Goal: Task Accomplishment & Management: Use online tool/utility

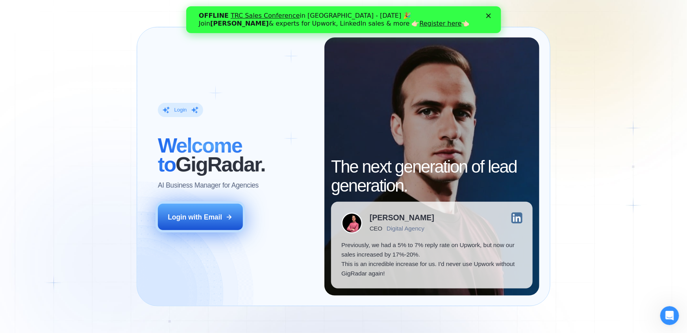
click at [189, 221] on div "Login with Email" at bounding box center [195, 216] width 54 height 9
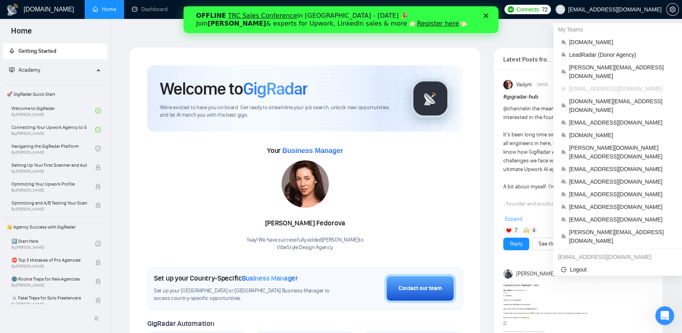
click at [641, 13] on span "klimevtushenko@gmail.com" at bounding box center [608, 9] width 115 height 25
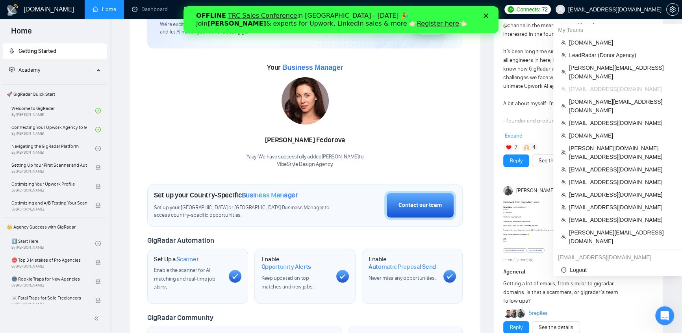
click at [628, 9] on span "klimevtushenko@gmail.com" at bounding box center [614, 9] width 93 height 0
click at [611, 228] on span "erika@finadvancellc.com" at bounding box center [621, 236] width 105 height 17
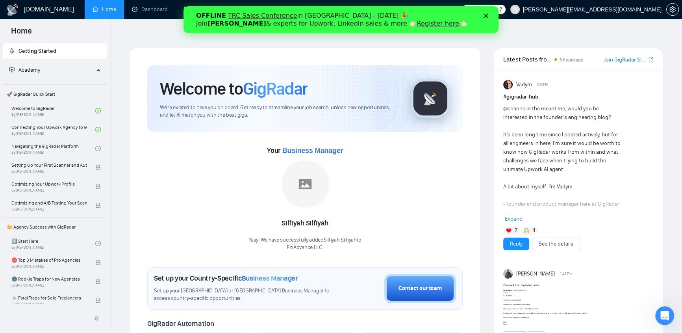
click at [488, 16] on icon "Закрити" at bounding box center [486, 15] width 5 height 5
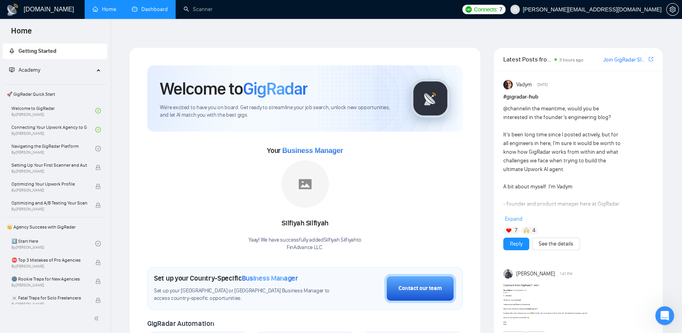
click at [168, 11] on link "Dashboard" at bounding box center [150, 9] width 36 height 7
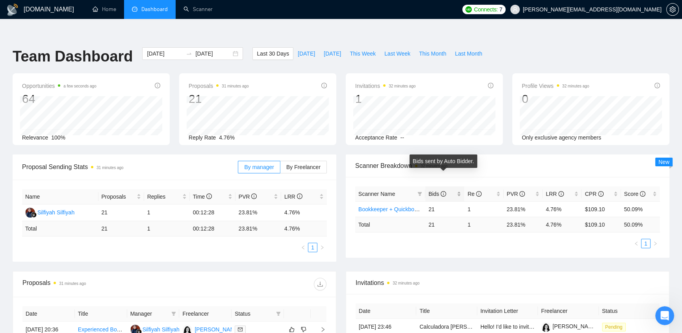
click at [443, 191] on icon "info-circle" at bounding box center [444, 194] width 6 height 6
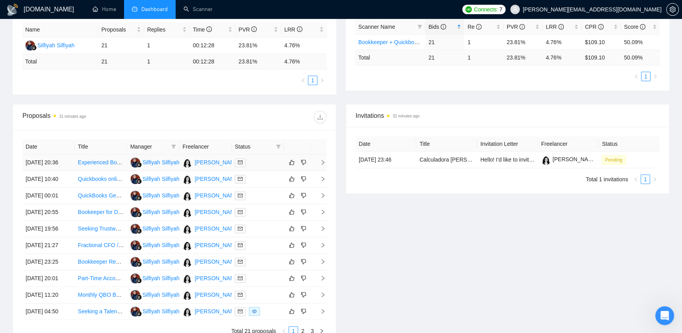
click at [254, 158] on div at bounding box center [258, 162] width 46 height 9
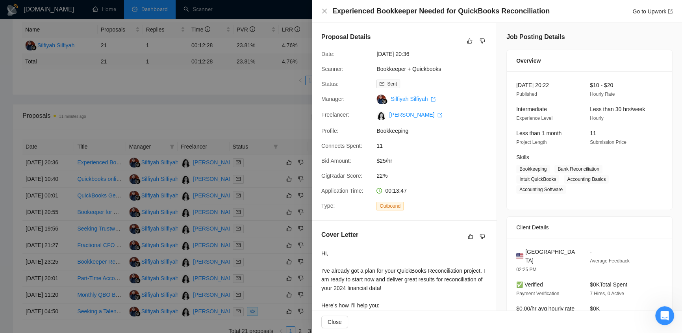
click at [271, 69] on div at bounding box center [341, 166] width 682 height 333
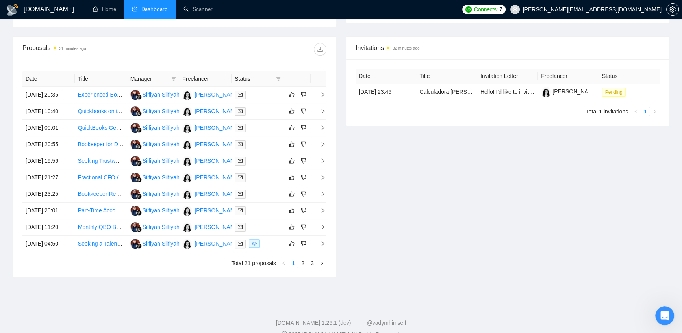
scroll to position [67, 0]
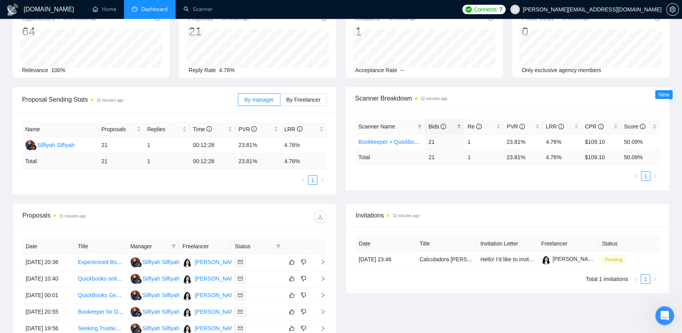
drag, startPoint x: 452, startPoint y: 333, endPoint x: 436, endPoint y: 342, distance: 18.7
drag, startPoint x: 436, startPoint y: 342, endPoint x: 388, endPoint y: 176, distance: 172.5
click at [388, 176] on div "Proposal Sending Stats 31 minutes ago By manager By Freelancer Name Proposals R…" at bounding box center [341, 145] width 666 height 117
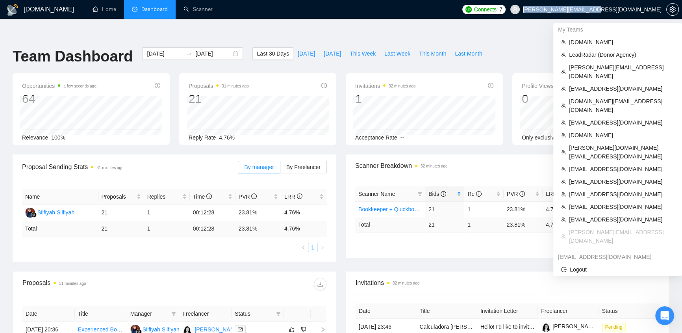
drag, startPoint x: 601, startPoint y: 14, endPoint x: 661, endPoint y: 11, distance: 59.9
click at [661, 11] on span "erika@finadvancellc.com" at bounding box center [586, 9] width 161 height 25
copy span "erika@finadvancellc.com"
click at [628, 9] on span "erika@finadvancellc.com" at bounding box center [592, 9] width 139 height 0
drag, startPoint x: 606, startPoint y: 194, endPoint x: 488, endPoint y: 284, distance: 148.5
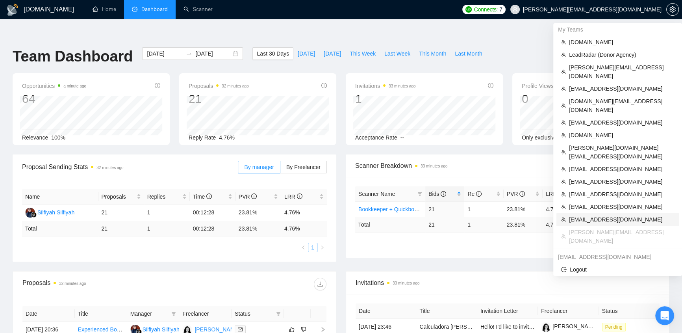
click at [605, 215] on span "jamesberry@boostberry.org" at bounding box center [621, 219] width 105 height 9
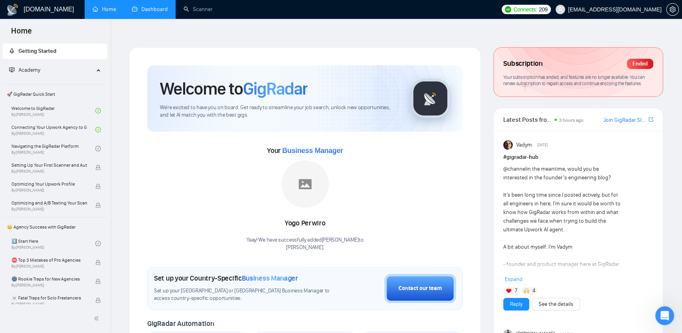
click at [157, 6] on link "Dashboard" at bounding box center [150, 9] width 36 height 7
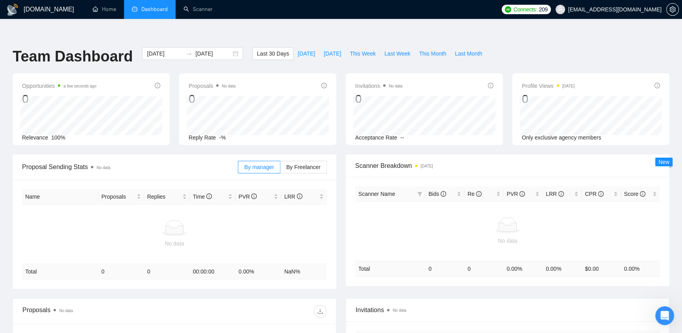
click at [273, 138] on div "Opportunities a few seconds ago 0 Relevance 100% Proposals No data 0 Reply Rate…" at bounding box center [341, 113] width 666 height 81
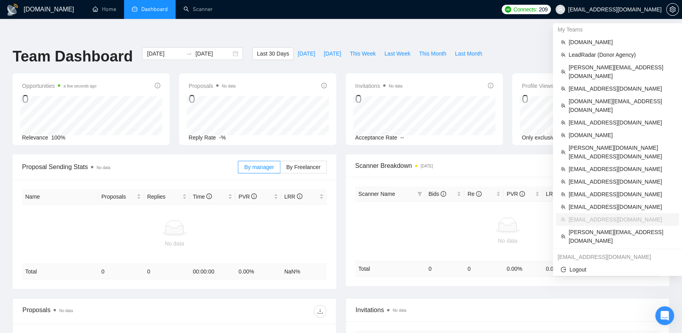
click at [619, 9] on span "jamesberry@boostberry.org" at bounding box center [614, 9] width 93 height 0
drag, startPoint x: 661, startPoint y: 8, endPoint x: 593, endPoint y: 7, distance: 68.5
click at [593, 7] on span "jamesberry@boostberry.org" at bounding box center [608, 9] width 115 height 25
copy span "jamesberry@boostberry.org"
click at [602, 9] on span "jamesberry@boostberry.org" at bounding box center [614, 9] width 93 height 0
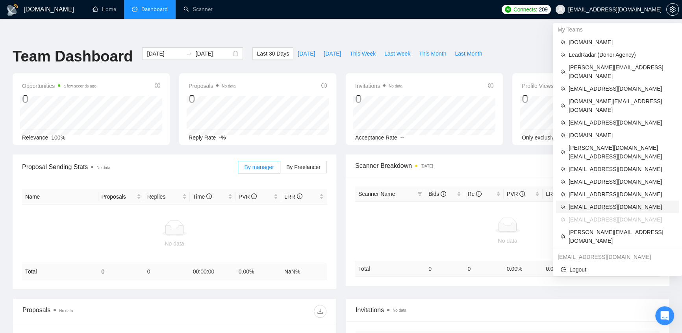
click at [615, 202] on span "alytvynov@lytvynov-production.com" at bounding box center [622, 206] width 106 height 9
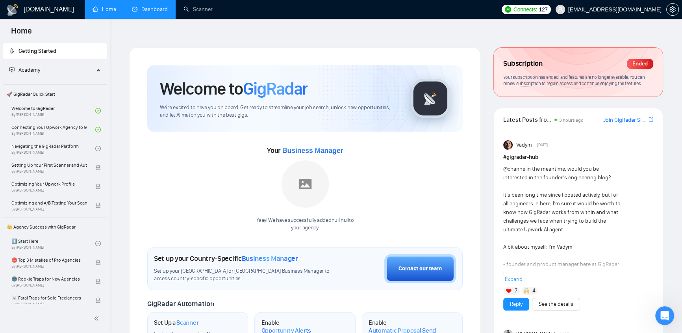
click at [159, 8] on link "Dashboard" at bounding box center [150, 9] width 36 height 7
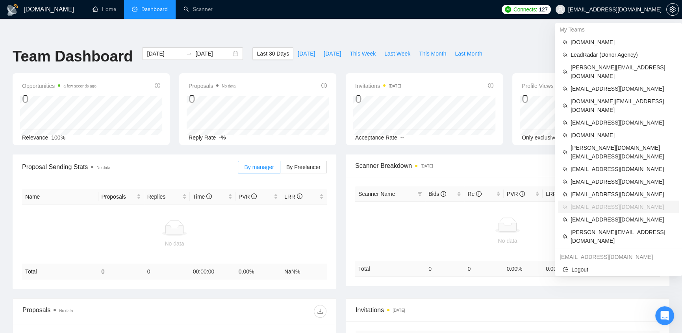
click at [640, 9] on span "alytvynov@lytvynov-production.com" at bounding box center [614, 9] width 93 height 0
drag, startPoint x: 664, startPoint y: 180, endPoint x: 568, endPoint y: 183, distance: 96.5
click at [568, 200] on li "alytvynov@lytvynov-production.com" at bounding box center [618, 206] width 121 height 13
copy span "alytvynov@lytvynov-production.com"
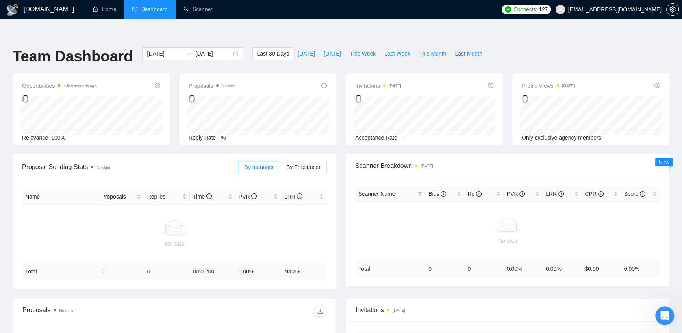
click at [626, 9] on span "alytvynov@lytvynov-production.com" at bounding box center [614, 9] width 93 height 0
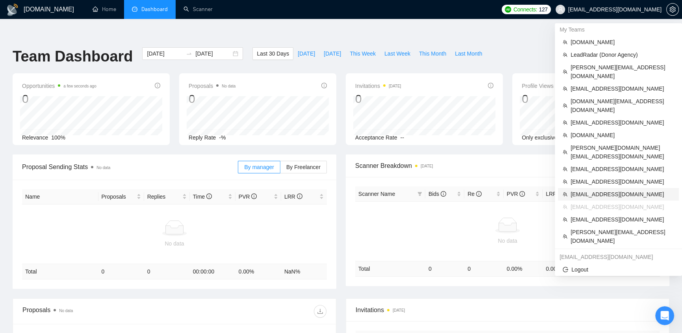
click at [610, 190] on span "calum@zolanah.com" at bounding box center [623, 194] width 104 height 9
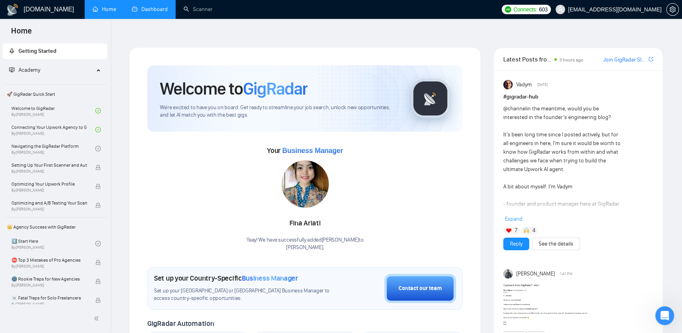
click at [159, 6] on link "Dashboard" at bounding box center [150, 9] width 36 height 7
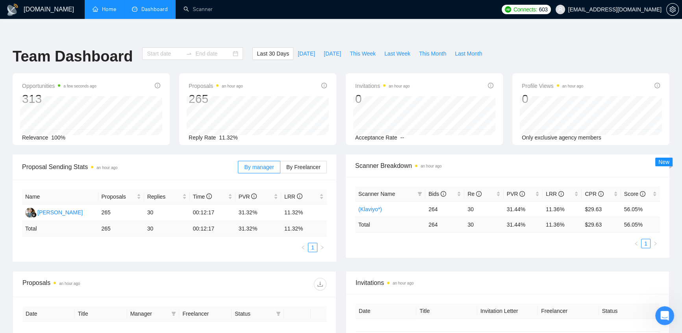
type input "2025-09-07"
type input "2025-10-07"
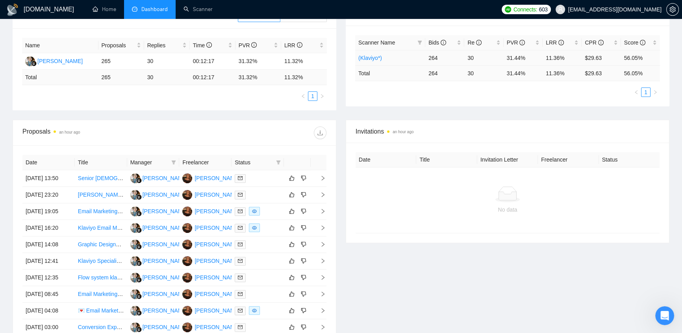
scroll to position [67, 0]
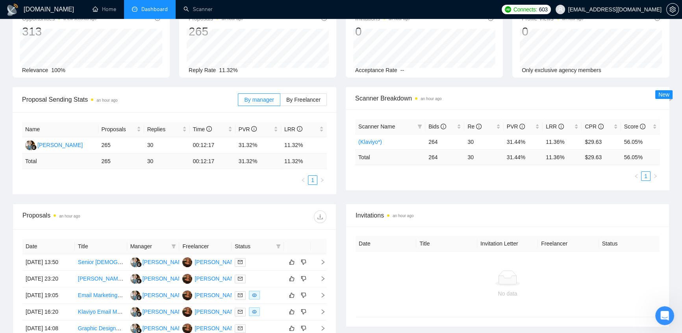
click at [625, 9] on span "calum@zolanah.com" at bounding box center [614, 9] width 93 height 0
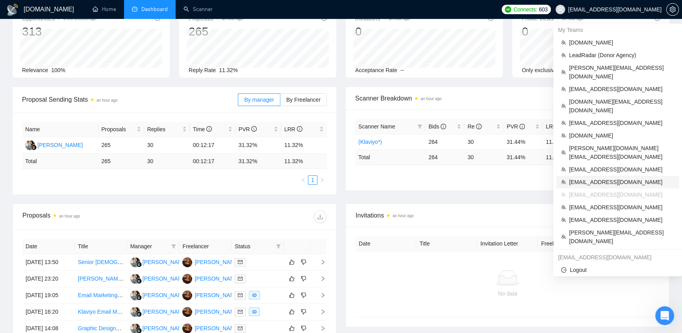
click at [607, 178] on span "oscar@weclickgroup.com" at bounding box center [621, 182] width 105 height 9
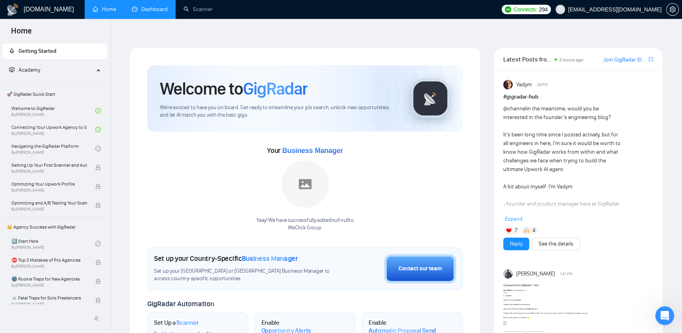
click at [151, 6] on link "Dashboard" at bounding box center [150, 9] width 36 height 7
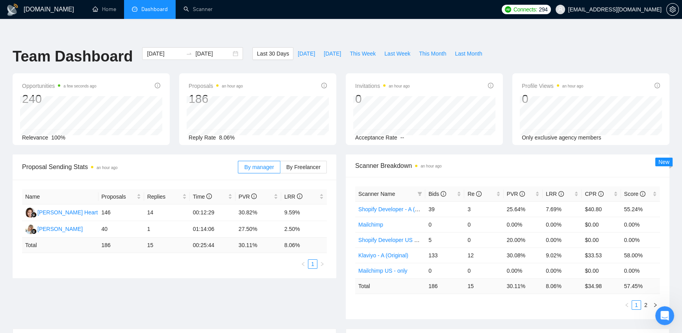
click at [404, 189] on span "Scanner Name" at bounding box center [386, 193] width 56 height 9
click at [436, 191] on span "Bids" at bounding box center [437, 194] width 18 height 6
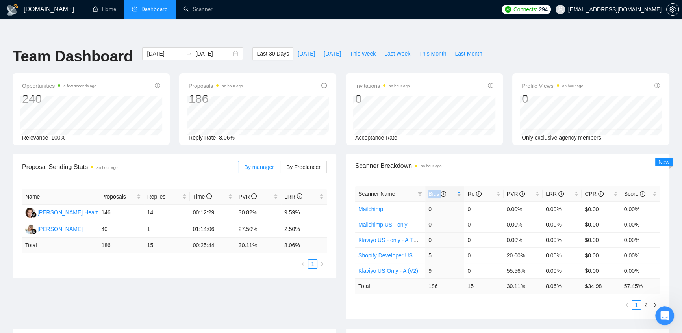
click at [436, 191] on span "Bids" at bounding box center [437, 194] width 18 height 6
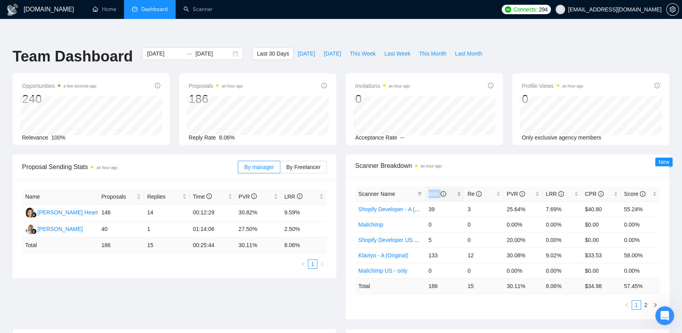
click at [436, 191] on span "Bids" at bounding box center [437, 194] width 18 height 6
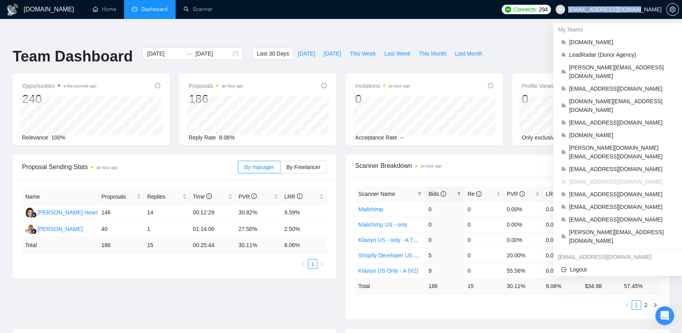
drag, startPoint x: 664, startPoint y: 8, endPoint x: 660, endPoint y: 12, distance: 5.3
click at [660, 12] on span "oscar@weclickgroup.com" at bounding box center [608, 9] width 115 height 25
copy span "oscar@weclickgroup.com"
click at [636, 14] on span "oscar@weclickgroup.com" at bounding box center [608, 9] width 115 height 25
click at [612, 165] on span "speak2mike@rocketmail.com" at bounding box center [621, 169] width 105 height 9
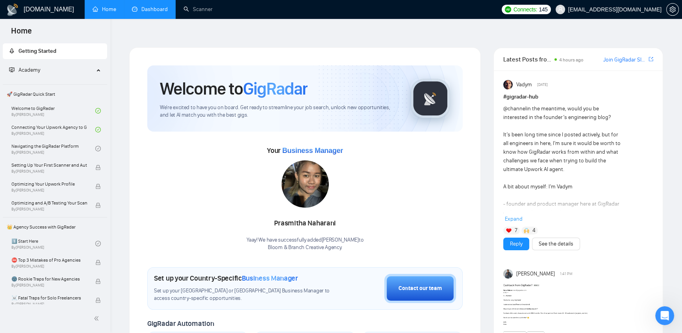
click at [154, 9] on link "Dashboard" at bounding box center [150, 9] width 36 height 7
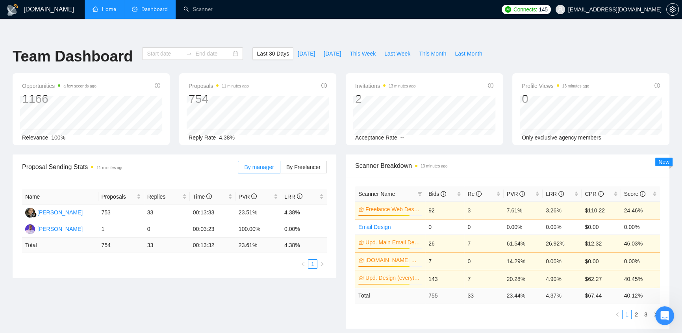
type input "2025-09-07"
type input "2025-10-07"
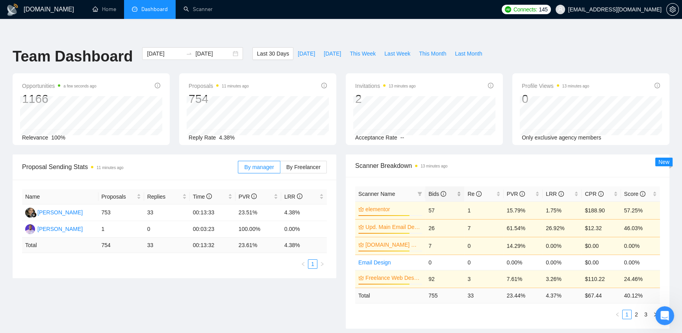
click at [435, 191] on span "Bids" at bounding box center [437, 194] width 18 height 6
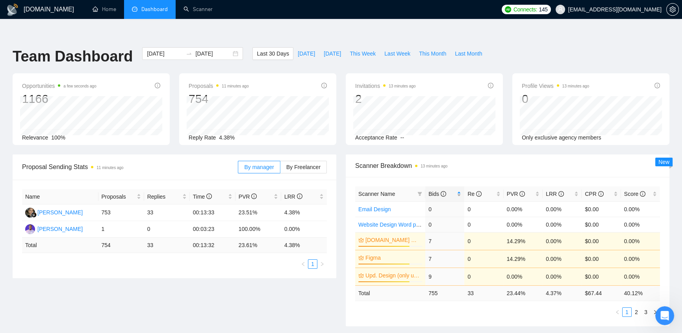
click at [435, 191] on span "Bids" at bounding box center [437, 194] width 18 height 6
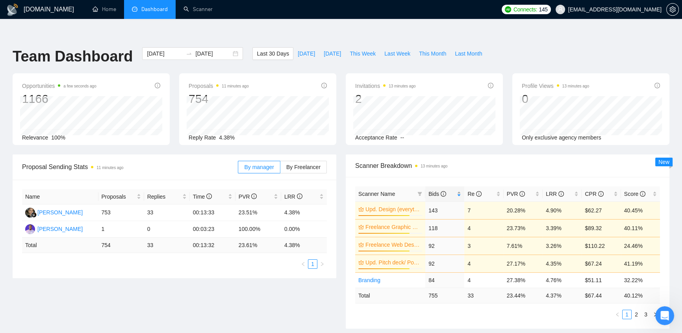
click at [435, 191] on span "Bids" at bounding box center [437, 194] width 18 height 6
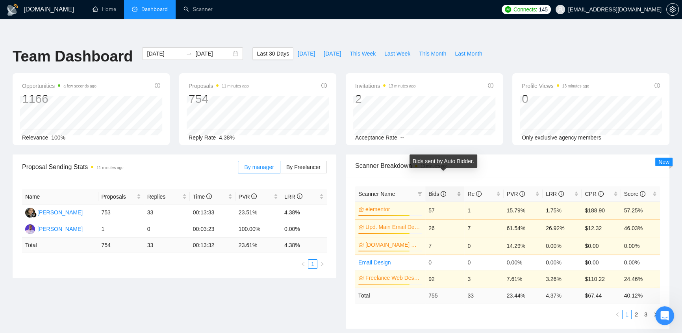
click at [445, 191] on icon "info-circle" at bounding box center [444, 194] width 6 height 6
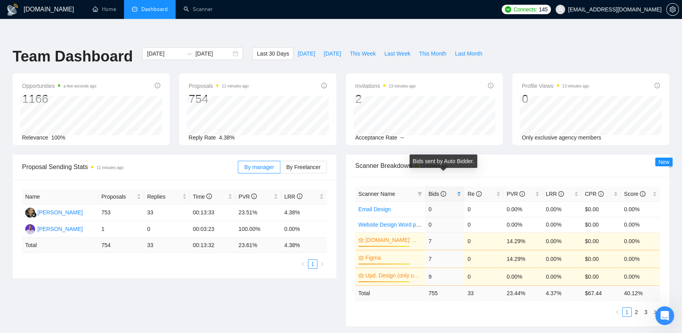
click at [444, 191] on icon "info-circle" at bounding box center [444, 194] width 6 height 6
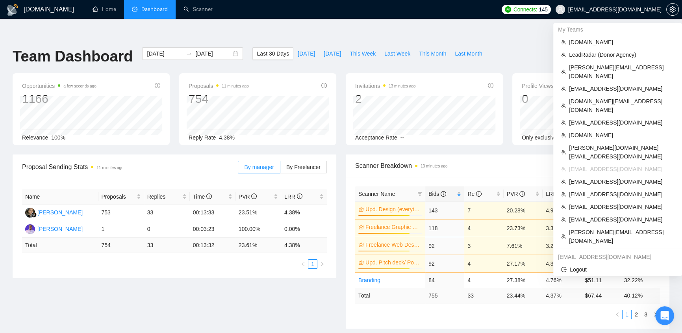
click at [639, 9] on span "speak2mike@rocketmail.com" at bounding box center [614, 9] width 93 height 0
click at [598, 143] on span "kostya.p.dev@gmail.com" at bounding box center [621, 151] width 105 height 17
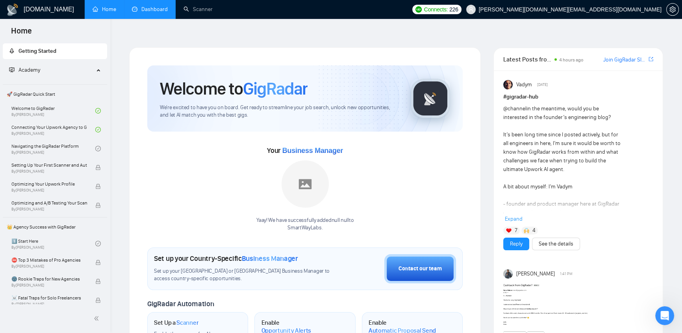
click at [161, 13] on link "Dashboard" at bounding box center [150, 9] width 36 height 7
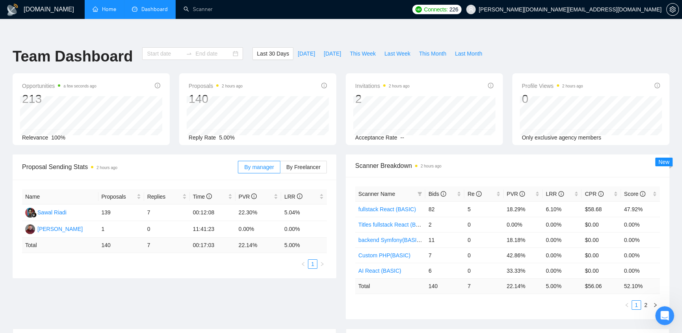
type input "2025-09-07"
type input "2025-10-07"
click at [439, 191] on span "Bids" at bounding box center [437, 194] width 18 height 6
drag, startPoint x: 492, startPoint y: 227, endPoint x: 326, endPoint y: 274, distance: 172.8
drag, startPoint x: 329, startPoint y: 271, endPoint x: 282, endPoint y: 291, distance: 51.6
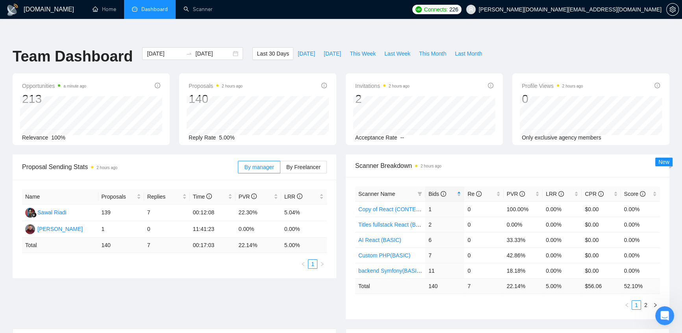
click at [282, 291] on div "Proposal Sending Stats 2 hours ago By manager By Freelancer Name Proposals Repl…" at bounding box center [341, 241] width 666 height 174
click at [431, 191] on span "Bids" at bounding box center [437, 194] width 18 height 6
click at [460, 263] on td "6" at bounding box center [444, 270] width 39 height 15
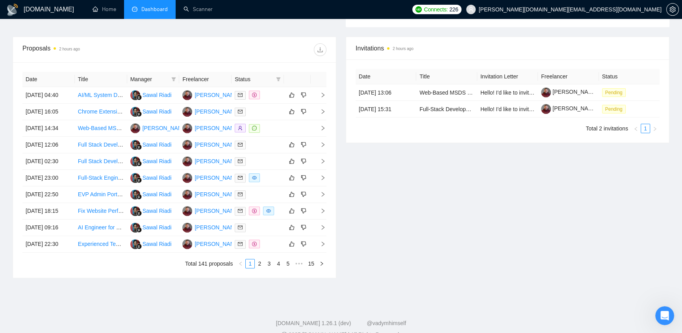
drag, startPoint x: 458, startPoint y: 251, endPoint x: 468, endPoint y: 260, distance: 13.1
drag, startPoint x: 468, startPoint y: 260, endPoint x: 478, endPoint y: 267, distance: 11.6
drag, startPoint x: 358, startPoint y: 159, endPoint x: 361, endPoint y: 163, distance: 4.7
click at [358, 159] on div "Invitations 2 hours ago Date Title Invitation Letter Freelancer Status 06 Oct, …" at bounding box center [507, 157] width 333 height 241
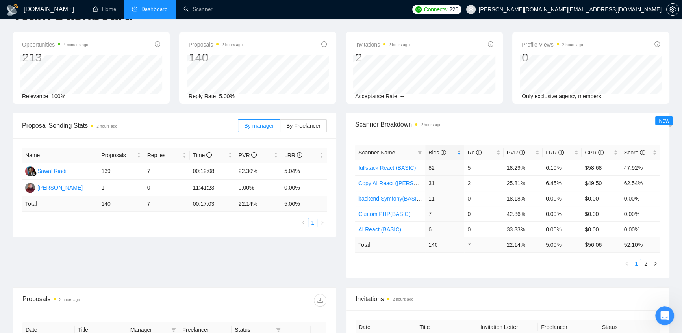
click at [436, 149] on span "Bids" at bounding box center [437, 152] width 18 height 6
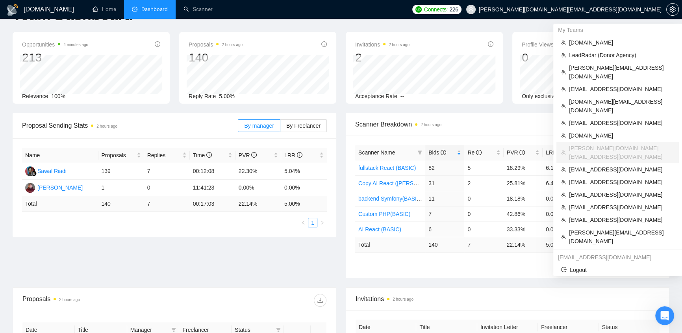
click at [638, 13] on span "kostya.p.dev@gmail.com" at bounding box center [564, 9] width 205 height 25
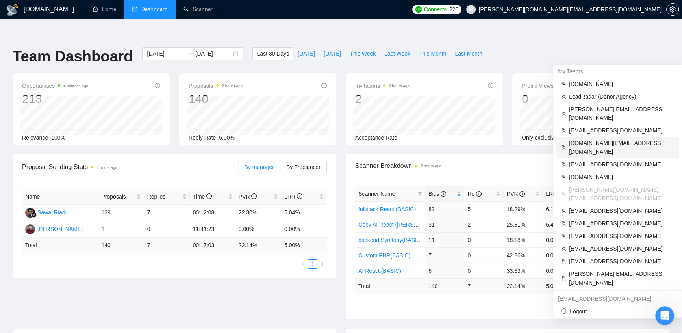
drag, startPoint x: 620, startPoint y: 135, endPoint x: 627, endPoint y: 133, distance: 7.2
drag, startPoint x: 627, startPoint y: 133, endPoint x: 626, endPoint y: 11, distance: 122.1
click at [626, 9] on span "kostya.p.dev@gmail.com" at bounding box center [570, 9] width 183 height 0
click at [589, 172] on span "neenopal.com" at bounding box center [621, 176] width 105 height 9
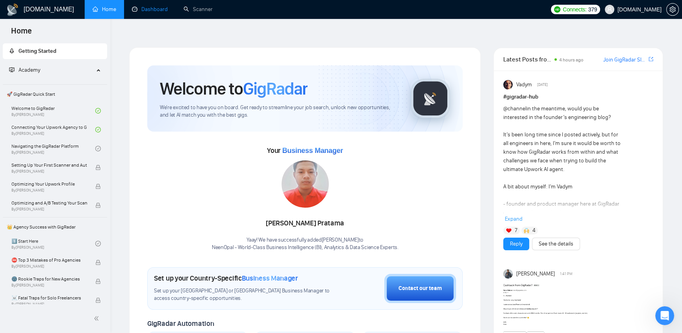
click at [155, 6] on link "Dashboard" at bounding box center [150, 9] width 36 height 7
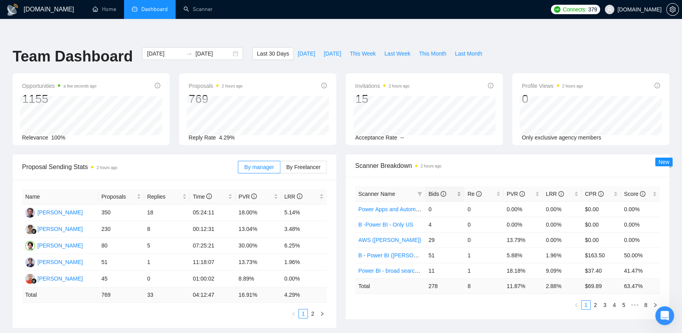
click at [437, 191] on span "Bids" at bounding box center [437, 194] width 18 height 6
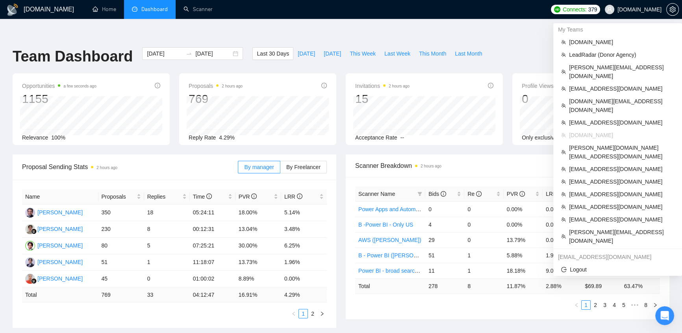
click at [641, 9] on span "neenopal.com" at bounding box center [639, 9] width 44 height 0
drag, startPoint x: 617, startPoint y: 119, endPoint x: 568, endPoint y: 117, distance: 49.3
click at [568, 129] on li "neenopal.com" at bounding box center [617, 135] width 122 height 13
copy span "neenopal.com"
click at [633, 9] on span "neenopal.com" at bounding box center [639, 9] width 44 height 0
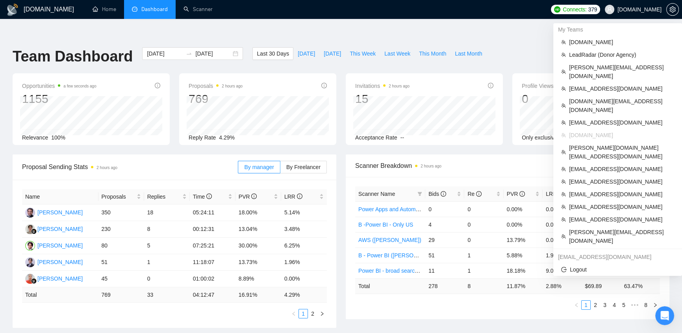
click at [633, 9] on span "neenopal.com" at bounding box center [639, 9] width 44 height 0
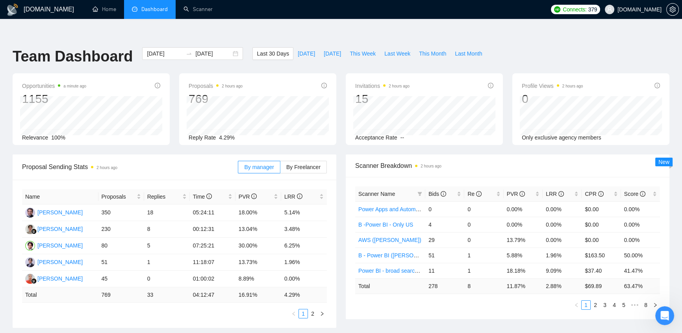
click at [633, 9] on span "neenopal.com" at bounding box center [639, 9] width 44 height 0
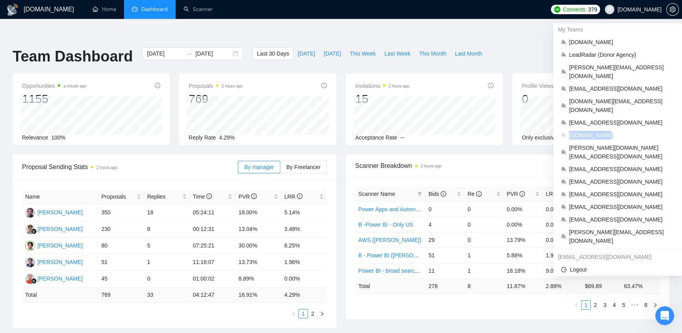
drag, startPoint x: 612, startPoint y: 117, endPoint x: 569, endPoint y: 123, distance: 43.3
click at [569, 129] on li "neenopal.com" at bounding box center [617, 135] width 122 height 13
copy span "neenopal.com"
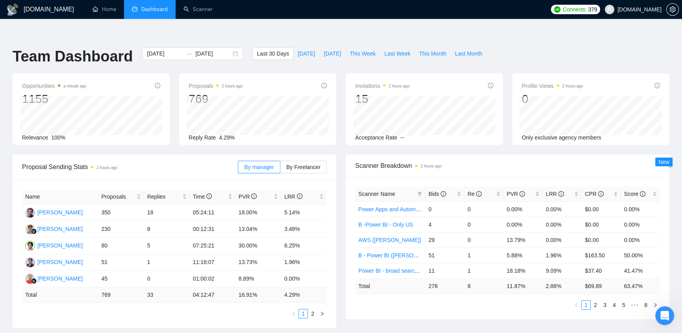
click at [628, 4] on span "neenopal.com" at bounding box center [633, 9] width 66 height 25
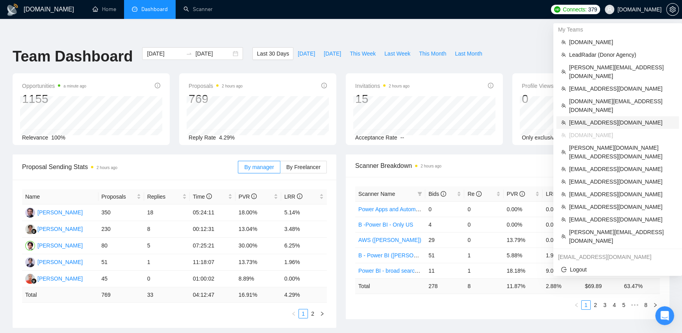
click at [599, 118] on span "khaylenko.m@gmail.com" at bounding box center [621, 122] width 105 height 9
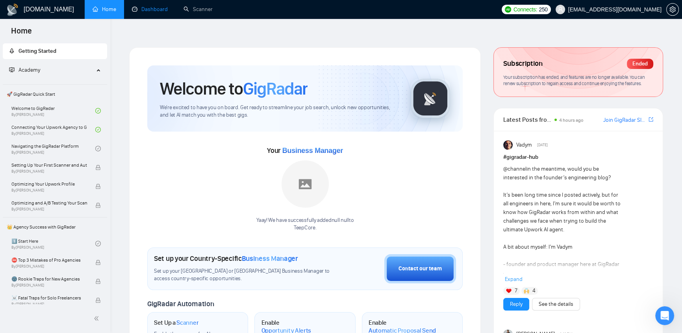
click at [156, 9] on link "Dashboard" at bounding box center [150, 9] width 36 height 7
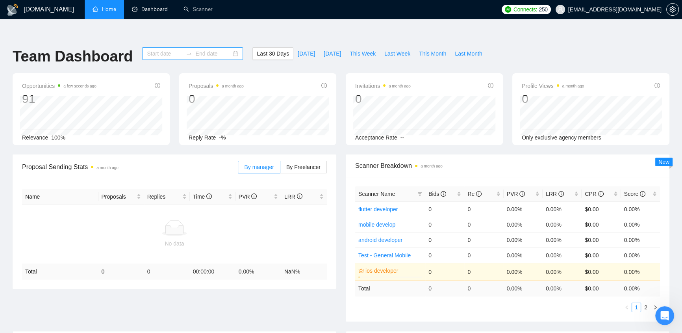
type input "2025-09-07"
type input "2025-10-07"
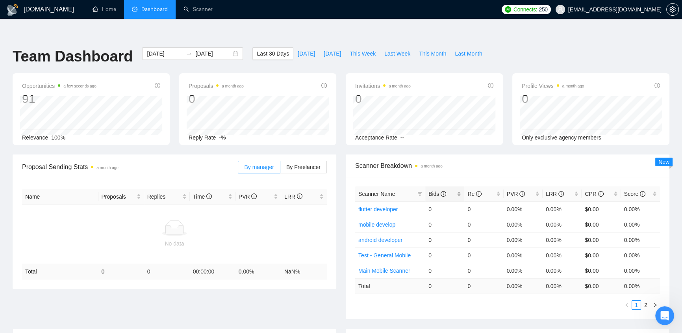
click at [440, 191] on span "Bids" at bounding box center [437, 194] width 18 height 6
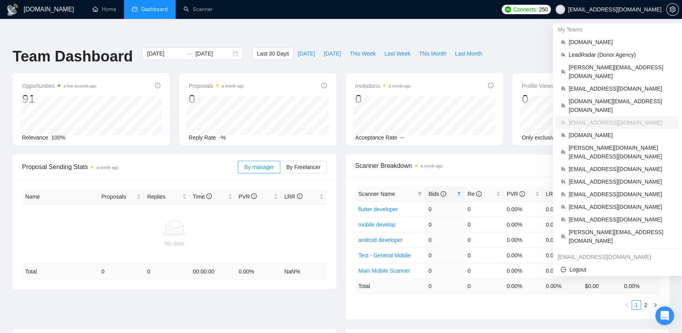
click at [636, 9] on span "khaylenko.m@gmail.com" at bounding box center [614, 9] width 93 height 0
drag, startPoint x: 599, startPoint y: 8, endPoint x: 660, endPoint y: 9, distance: 61.8
click at [660, 9] on span "khaylenko.m@gmail.com" at bounding box center [608, 9] width 115 height 25
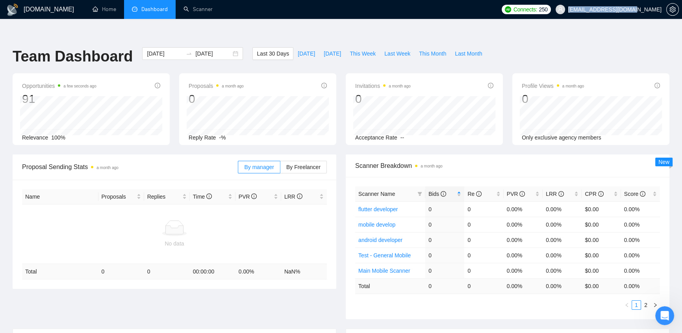
copy span "khaylenko.m@gmail.com"
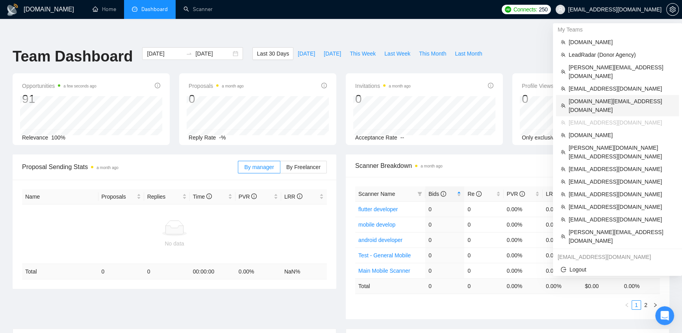
click at [593, 97] on span "dee7.office@gmail.com" at bounding box center [622, 105] width 106 height 17
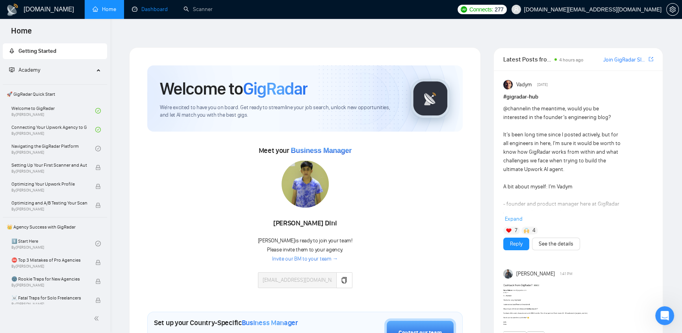
click at [150, 13] on link "Dashboard" at bounding box center [150, 9] width 36 height 7
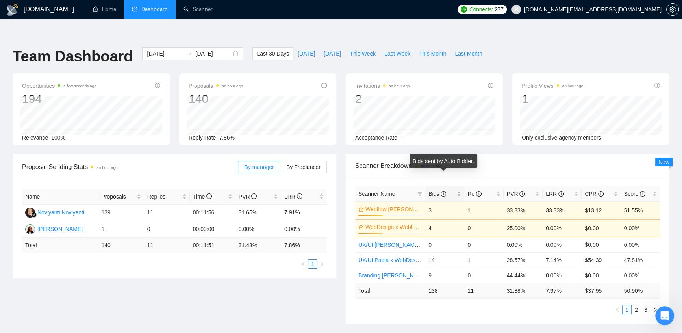
click at [445, 191] on icon "info-circle" at bounding box center [444, 194] width 6 height 6
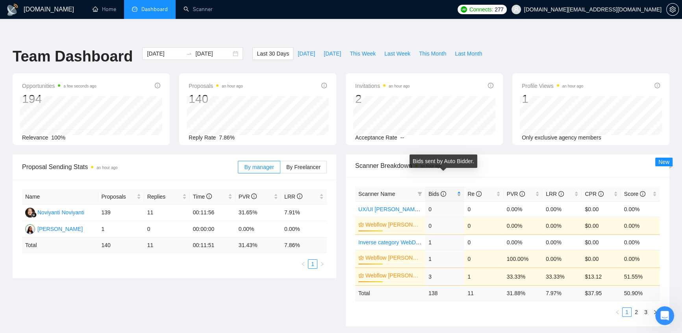
click at [445, 191] on icon "info-circle" at bounding box center [444, 194] width 6 height 6
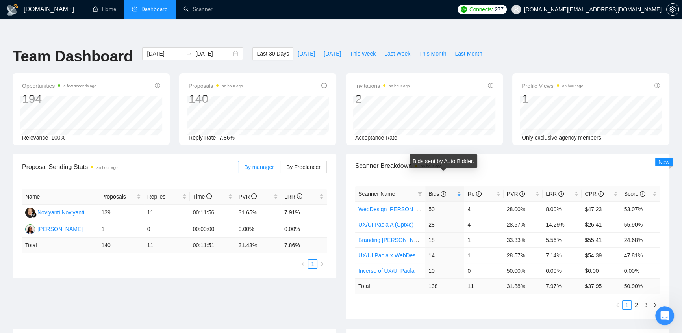
click at [445, 191] on icon "info-circle" at bounding box center [444, 194] width 6 height 6
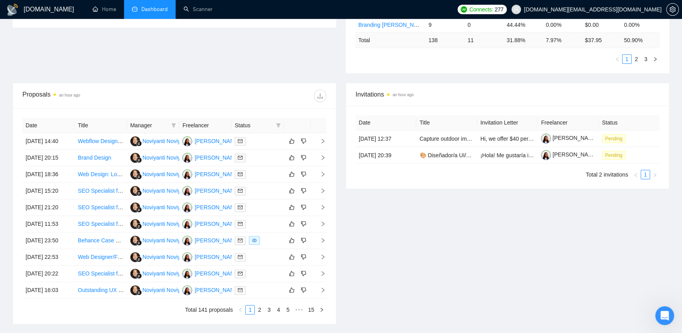
scroll to position [297, 0]
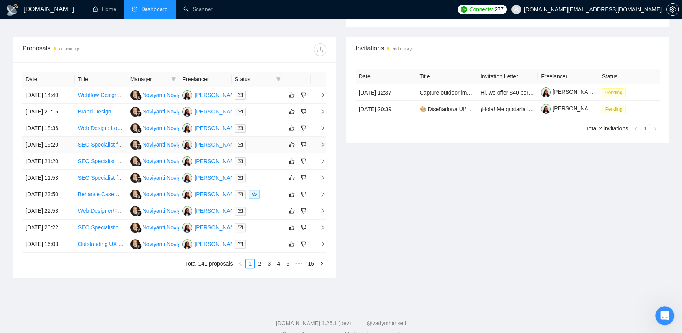
click at [258, 137] on td at bounding box center [258, 145] width 52 height 17
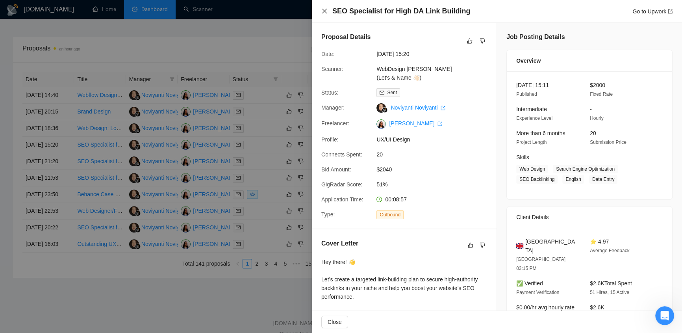
click at [325, 11] on icon "close" at bounding box center [324, 11] width 5 height 5
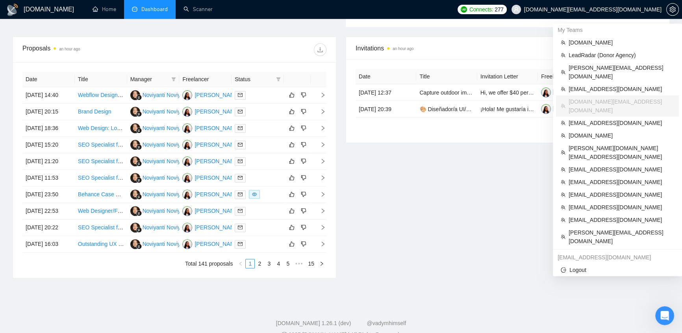
click at [632, 9] on span "dee7.office@gmail.com" at bounding box center [592, 9] width 137 height 0
click at [638, 67] on span "oleksandr@webhelpagency.com" at bounding box center [622, 71] width 106 height 17
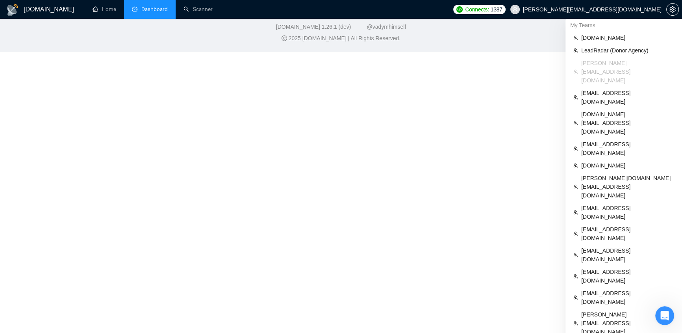
scroll to position [284, 0]
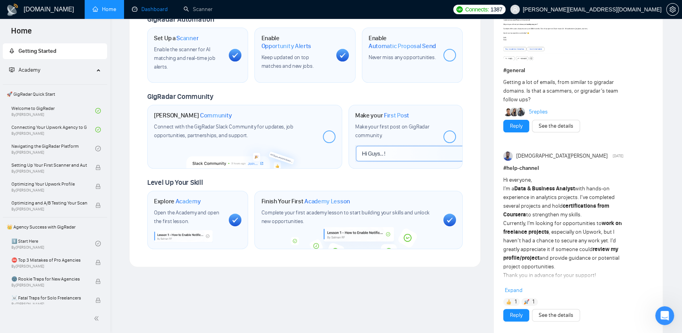
click at [158, 8] on link "Dashboard" at bounding box center [150, 9] width 36 height 7
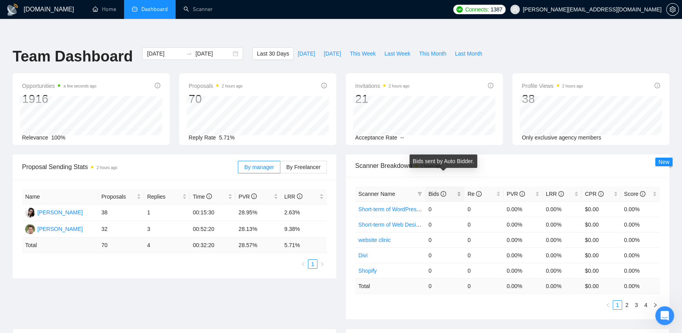
click at [445, 191] on icon "info-circle" at bounding box center [444, 194] width 6 height 6
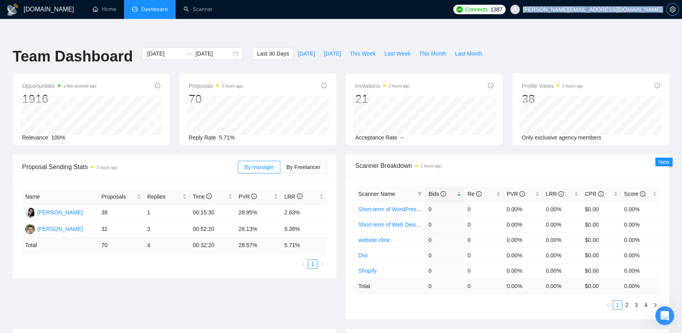
drag, startPoint x: 662, startPoint y: 8, endPoint x: 667, endPoint y: 6, distance: 5.9
click at [667, 6] on div "Connects: 1387 oleksandr@webhelpagency.com" at bounding box center [566, 9] width 226 height 19
copy div "oleksandr@webhelpagency.com"
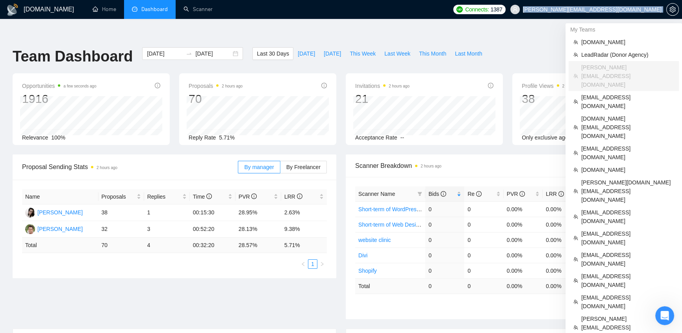
click at [625, 9] on span "oleksandr@webhelpagency.com" at bounding box center [592, 9] width 139 height 0
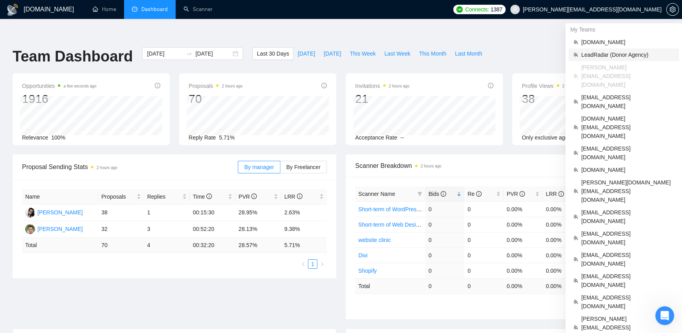
click at [632, 53] on span "LeadRadar (Donor Agency)" at bounding box center [627, 54] width 93 height 9
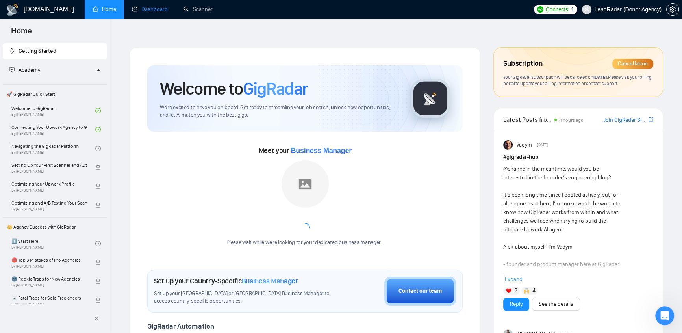
click at [161, 11] on link "Dashboard" at bounding box center [150, 9] width 36 height 7
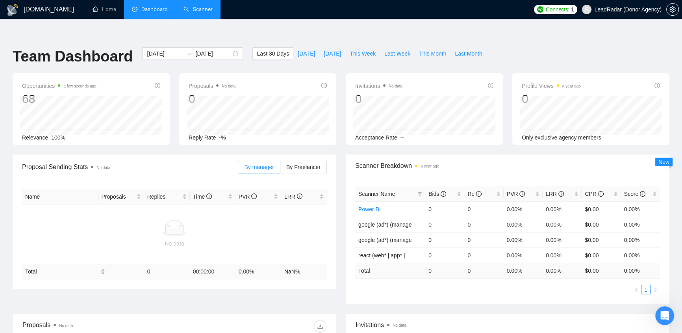
click at [199, 13] on link "Scanner" at bounding box center [198, 9] width 29 height 7
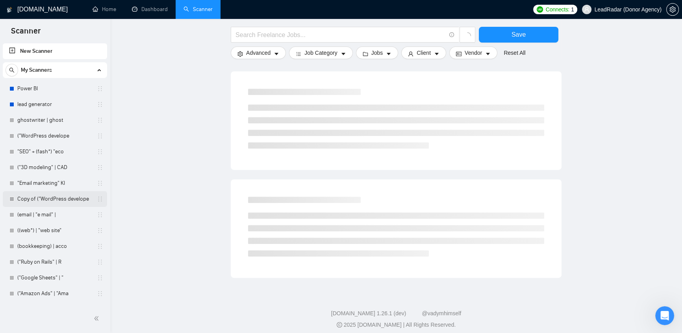
scroll to position [13, 0]
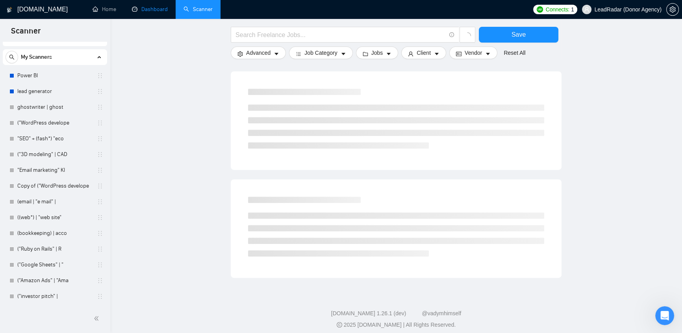
click at [161, 11] on link "Dashboard" at bounding box center [150, 9] width 36 height 7
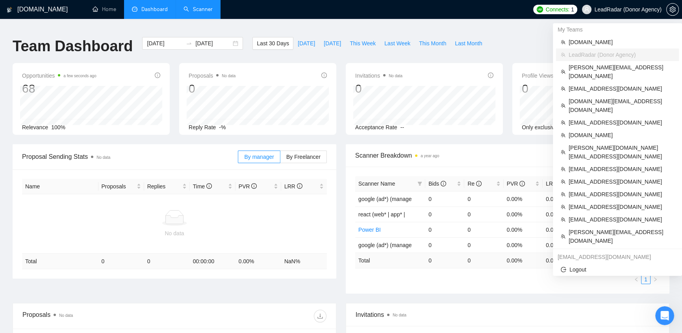
click at [643, 13] on span "LeadRadar (Donor Agency)" at bounding box center [621, 9] width 89 height 25
drag, startPoint x: 608, startPoint y: 69, endPoint x: 610, endPoint y: 53, distance: 16.0
click at [610, 53] on ul "evacodes.com LeadRadar (Donor Agency) oleksandr@webhelpagency.com klimevtushenk…" at bounding box center [617, 141] width 123 height 211
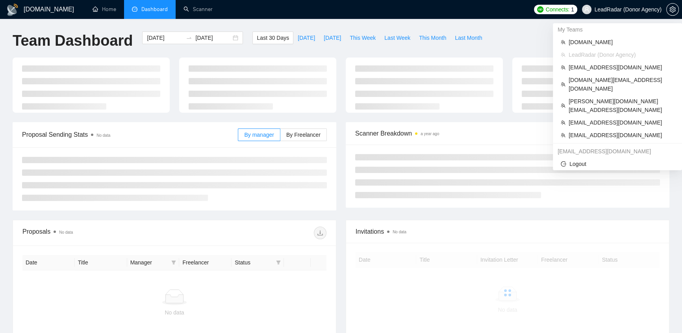
click at [624, 9] on span "LeadRadar (Donor Agency)" at bounding box center [628, 9] width 67 height 0
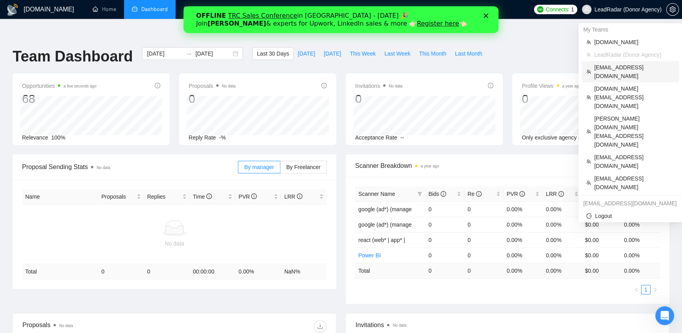
click at [636, 67] on span "klimevtushenko@gmail.com" at bounding box center [634, 71] width 80 height 17
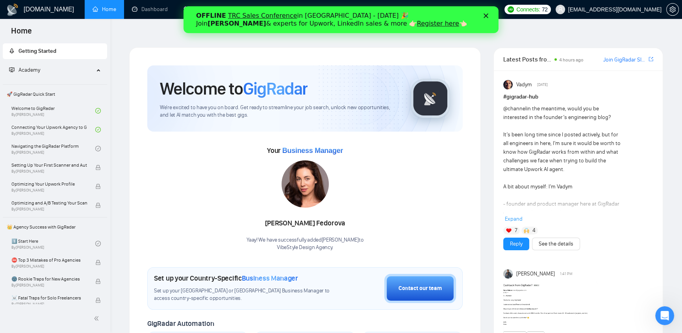
click at [488, 14] on div "Закрити" at bounding box center [488, 15] width 8 height 5
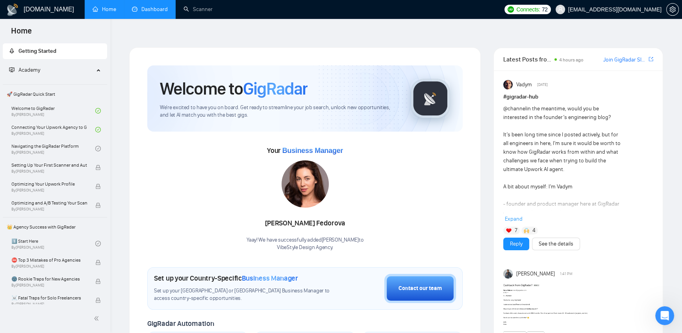
click at [157, 10] on link "Dashboard" at bounding box center [150, 9] width 36 height 7
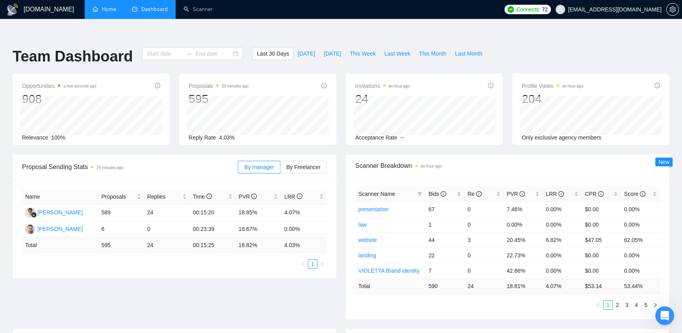
type input "2025-09-07"
type input "2025-10-07"
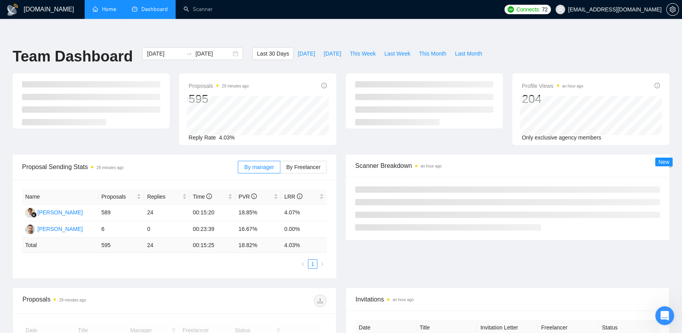
click at [106, 10] on link "Home" at bounding box center [105, 9] width 24 height 7
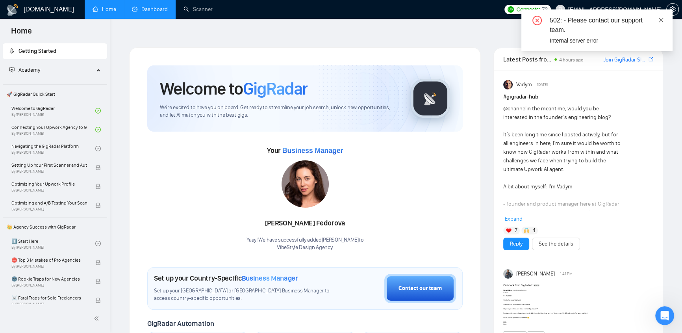
click at [662, 17] on icon "close" at bounding box center [661, 20] width 6 height 6
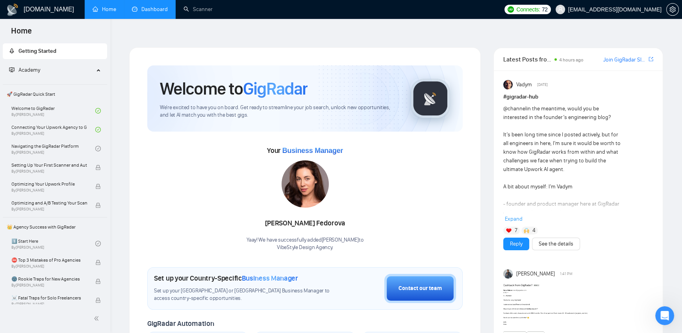
click at [155, 13] on link "Dashboard" at bounding box center [150, 9] width 36 height 7
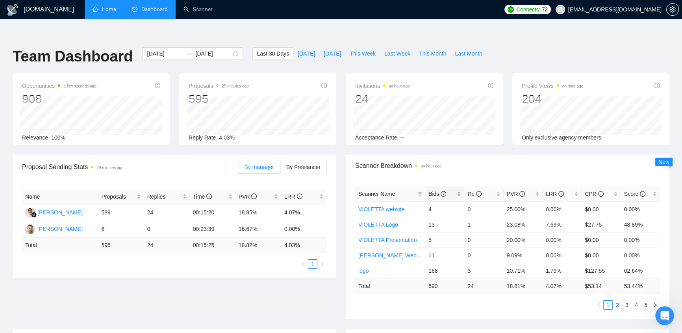
click at [440, 191] on span "Bids" at bounding box center [437, 194] width 18 height 6
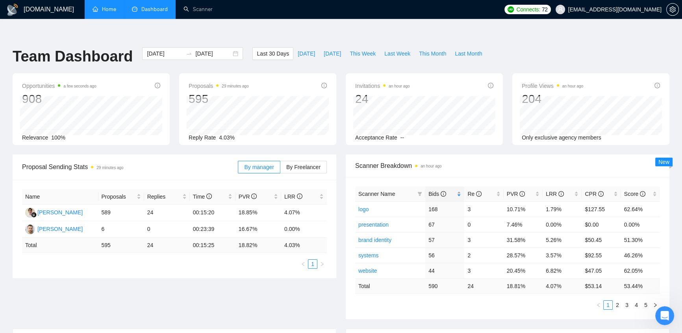
click at [440, 191] on span "Bids" at bounding box center [437, 194] width 18 height 6
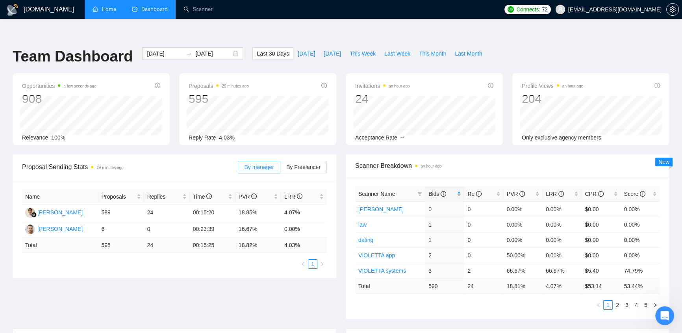
click at [440, 191] on span "Bids" at bounding box center [437, 194] width 18 height 6
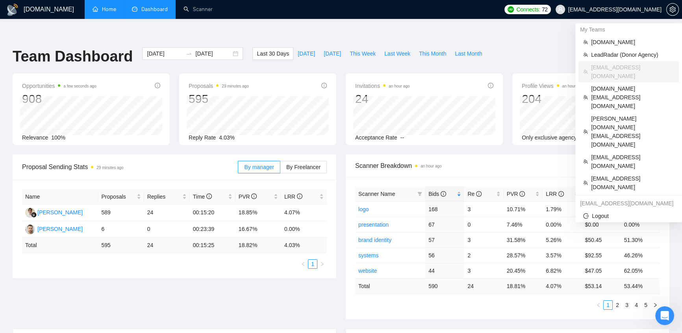
click at [645, 9] on span "klimevtushenko@gmail.com" at bounding box center [614, 9] width 93 height 0
click at [621, 84] on span "dee7.office@gmail.com" at bounding box center [632, 97] width 83 height 26
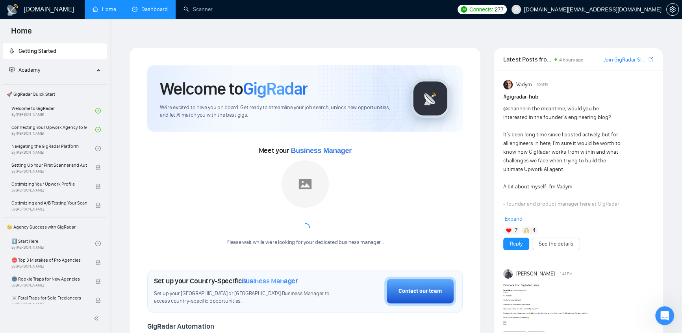
click at [151, 8] on link "Dashboard" at bounding box center [150, 9] width 36 height 7
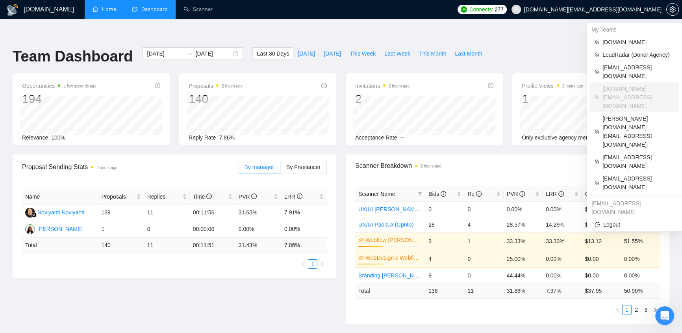
click at [626, 13] on span "dee7.office@gmail.com" at bounding box center [586, 9] width 159 height 25
click at [662, 69] on span "klimevtushenko@gmail.com" at bounding box center [638, 71] width 72 height 17
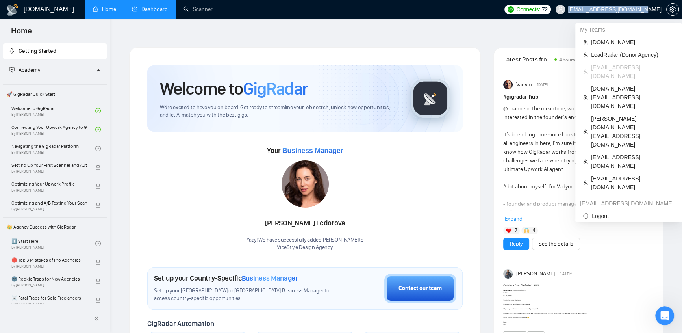
drag, startPoint x: 663, startPoint y: 6, endPoint x: 660, endPoint y: 12, distance: 6.2
click at [660, 12] on span "klimevtushenko@gmail.com" at bounding box center [608, 9] width 115 height 25
copy span "klimevtushenko@gmail.com"
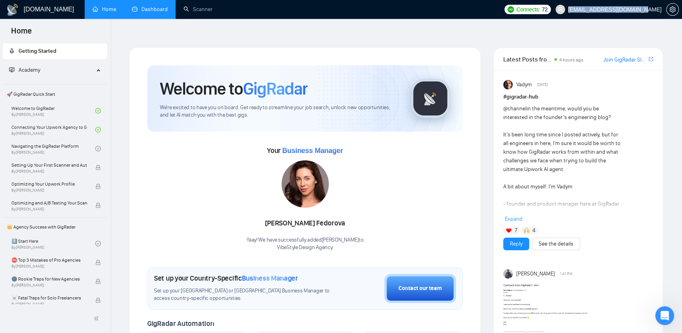
click at [619, 9] on span "klimevtushenko@gmail.com" at bounding box center [614, 9] width 93 height 0
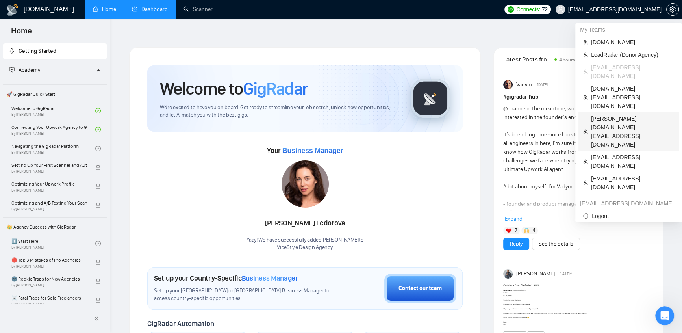
click at [624, 114] on span "kostya.p.dev@gmail.com" at bounding box center [632, 131] width 83 height 35
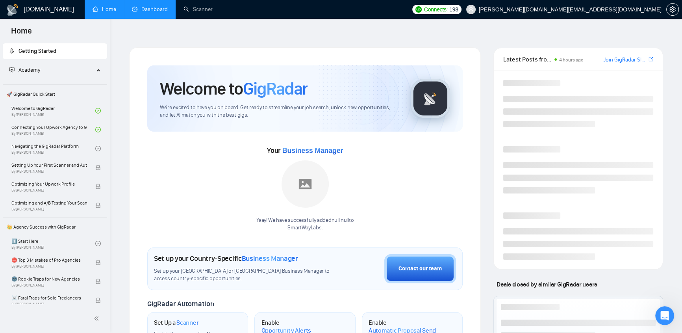
click at [149, 6] on link "Dashboard" at bounding box center [150, 9] width 36 height 7
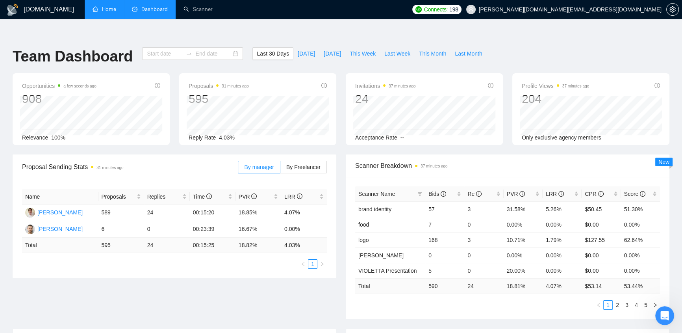
type input "2025-09-07"
type input "2025-10-07"
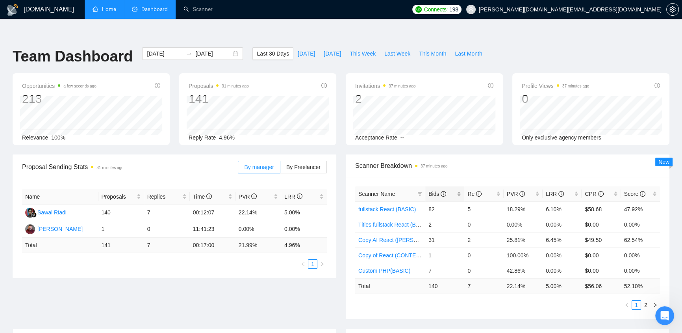
click at [439, 191] on span "Bids" at bounding box center [437, 194] width 18 height 6
click at [440, 191] on span "Bids" at bounding box center [437, 194] width 18 height 6
click at [439, 191] on span "Bids" at bounding box center [437, 194] width 18 height 6
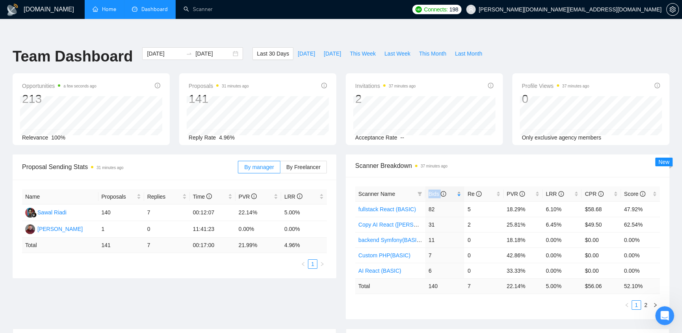
click at [439, 191] on span "Bids" at bounding box center [437, 194] width 18 height 6
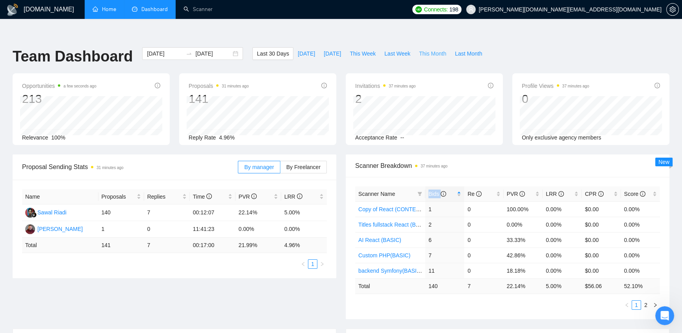
click at [422, 49] on span "This Month" at bounding box center [432, 53] width 27 height 9
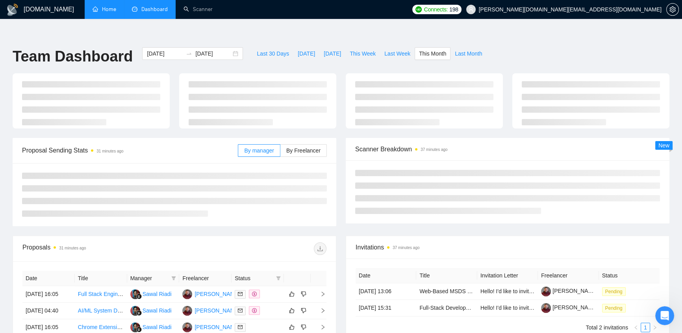
type input "2025-10-01"
type input "2025-10-31"
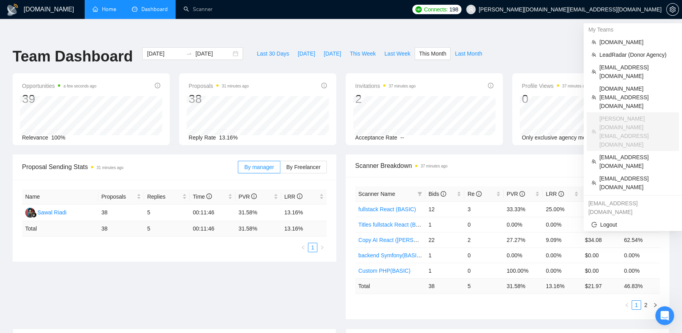
click at [618, 9] on span "kostya.p.dev@gmail.com" at bounding box center [570, 9] width 183 height 0
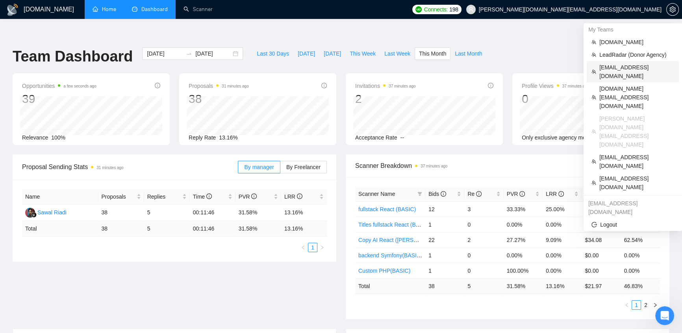
click at [625, 70] on span "klimevtushenko@gmail.com" at bounding box center [636, 71] width 75 height 17
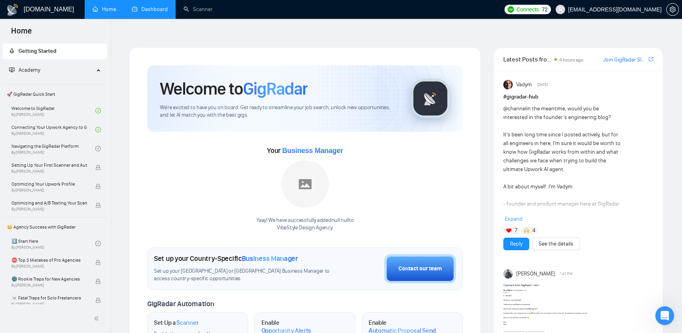
click at [154, 9] on link "Dashboard" at bounding box center [150, 9] width 36 height 7
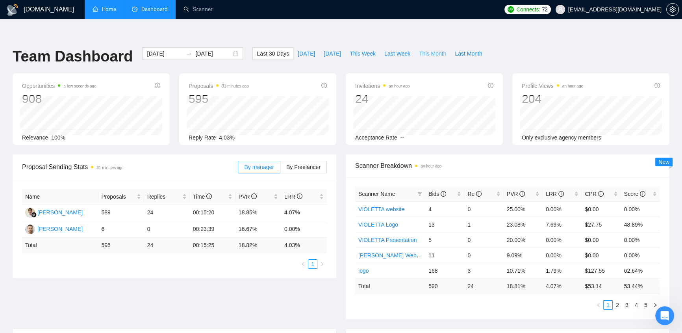
click at [419, 49] on span "This Month" at bounding box center [432, 53] width 27 height 9
type input "2025-10-01"
type input "2025-10-31"
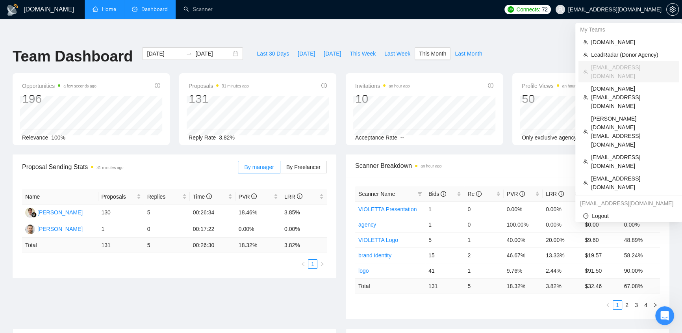
click at [605, 9] on span "klimevtushenko@gmail.com" at bounding box center [614, 9] width 93 height 0
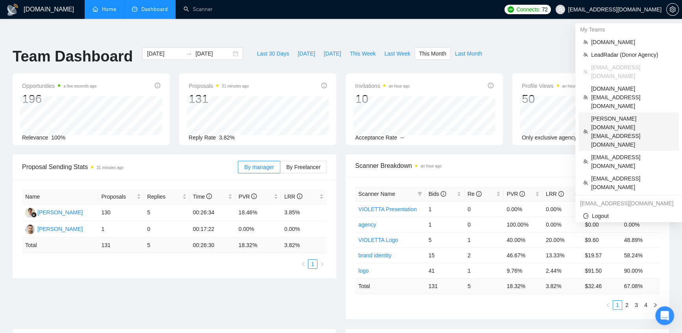
click at [618, 114] on span "kostya.p.dev@gmail.com" at bounding box center [632, 131] width 83 height 35
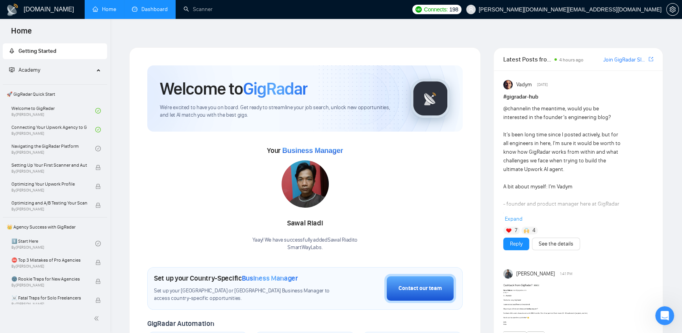
click at [154, 8] on link "Dashboard" at bounding box center [150, 9] width 36 height 7
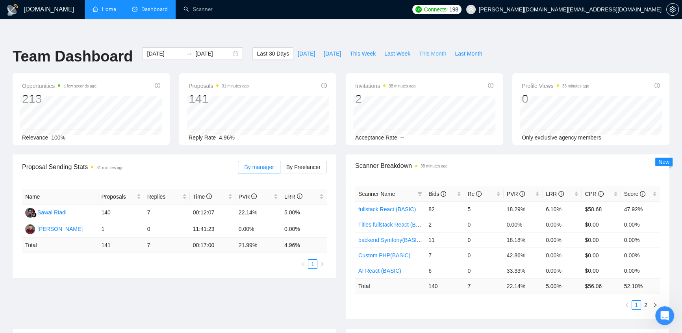
click at [419, 49] on span "This Month" at bounding box center [432, 53] width 27 height 9
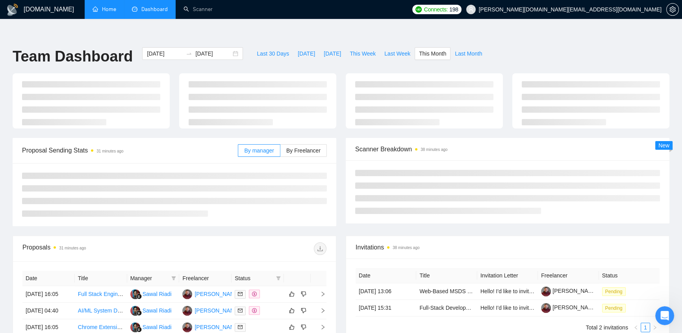
type input "2025-10-01"
type input "2025-10-31"
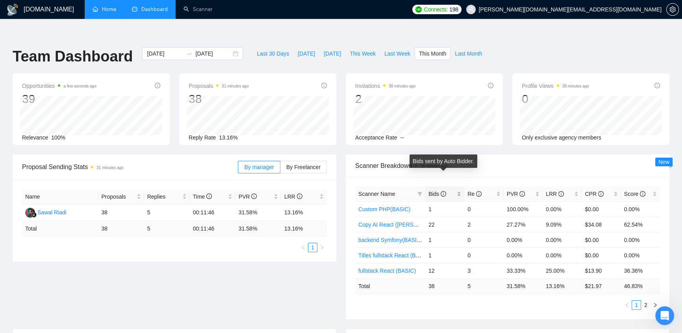
click at [441, 191] on icon "info-circle" at bounding box center [444, 194] width 6 height 6
click at [443, 191] on icon "info-circle" at bounding box center [444, 194] width 6 height 6
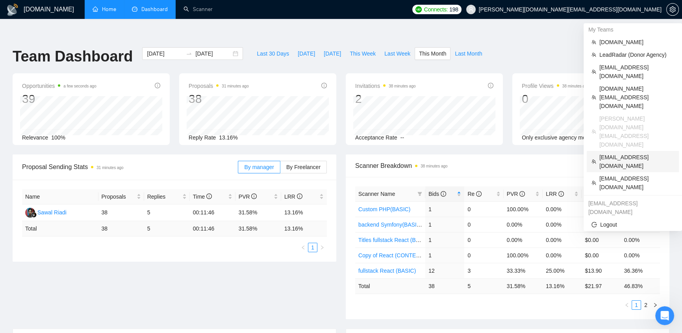
click at [626, 153] on span "speak2mike@rocketmail.com" at bounding box center [636, 161] width 75 height 17
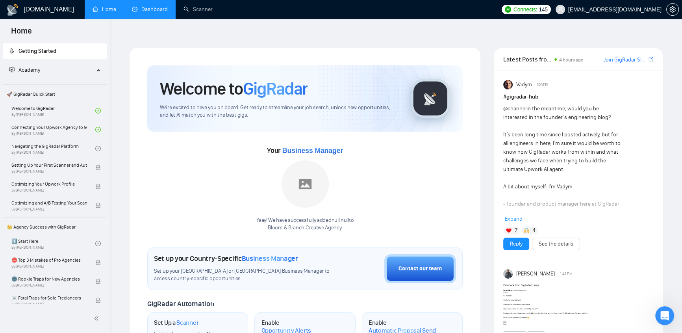
click at [153, 6] on link "Dashboard" at bounding box center [150, 9] width 36 height 7
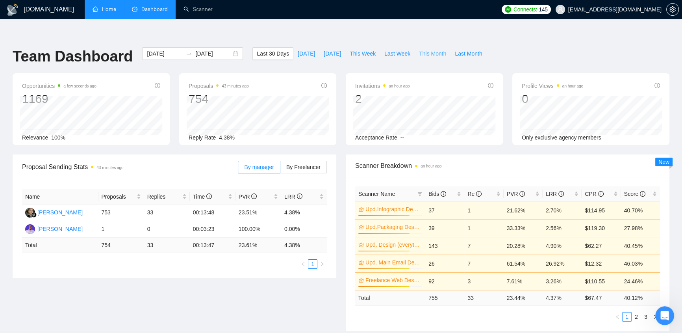
click at [421, 47] on button "This Month" at bounding box center [433, 53] width 36 height 13
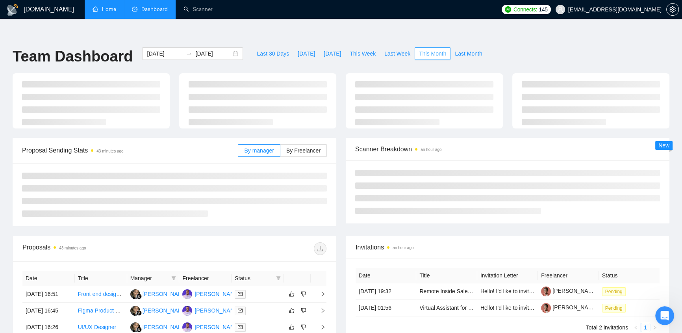
type input "2025-10-01"
type input "2025-10-31"
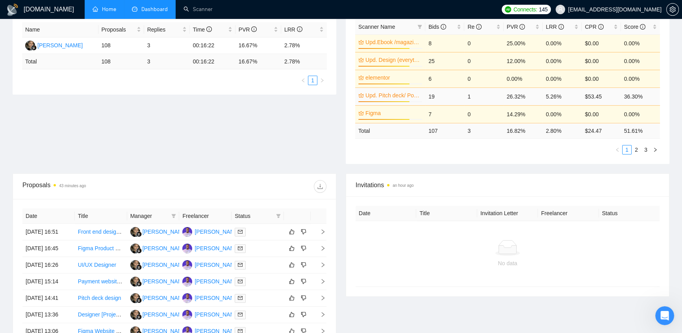
scroll to position [250, 0]
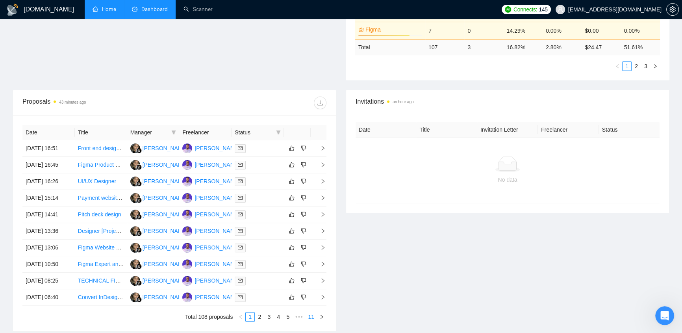
click at [311, 312] on link "11" at bounding box center [311, 316] width 11 height 9
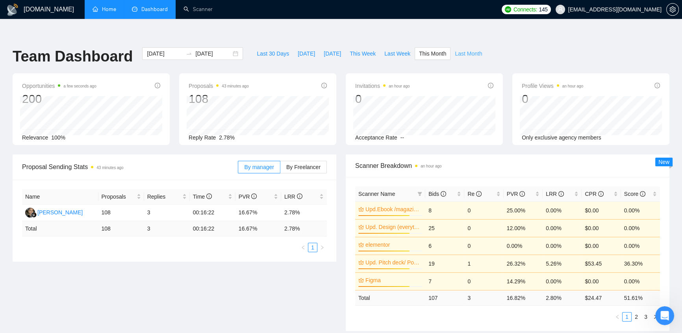
click at [455, 49] on span "Last Month" at bounding box center [468, 53] width 27 height 9
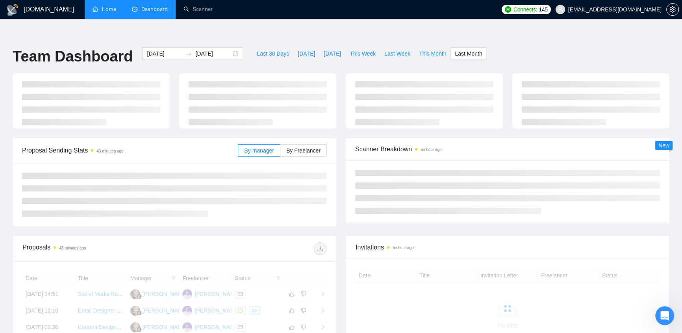
type input "2025-09-01"
type input "2025-09-30"
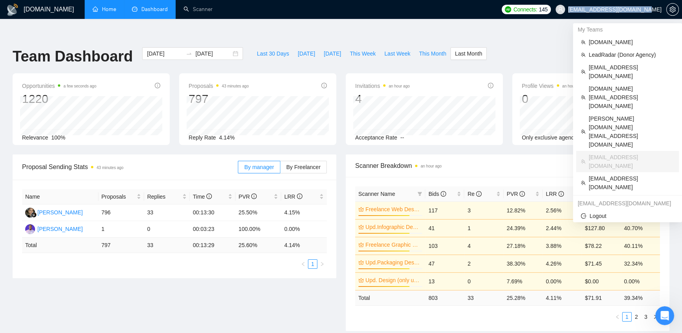
drag, startPoint x: 589, startPoint y: 11, endPoint x: 661, endPoint y: 6, distance: 71.9
click at [661, 6] on span "speak2mike@rocketmail.com" at bounding box center [608, 9] width 115 height 25
copy span "speak2mike@rocketmail.com"
click at [620, 15] on span "speak2mike@rocketmail.com" at bounding box center [608, 9] width 115 height 25
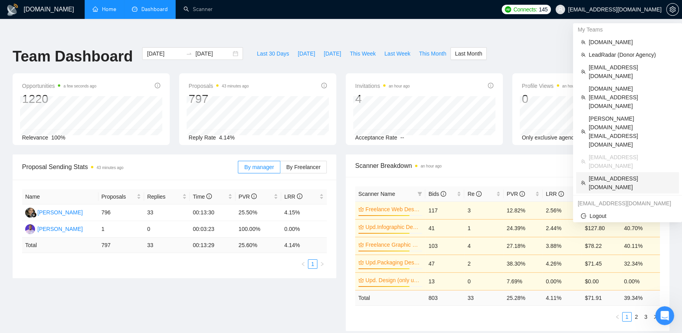
click at [615, 174] on span "calum@zolanah.com" at bounding box center [631, 182] width 85 height 17
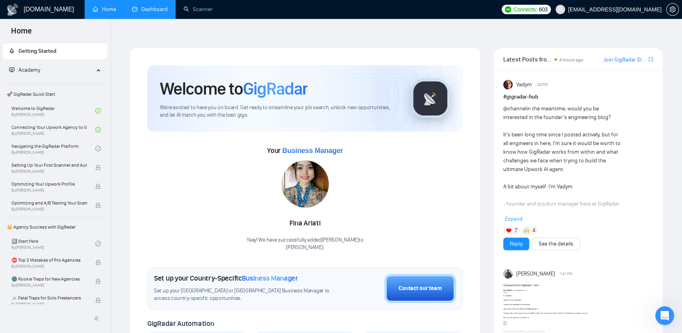
click at [150, 8] on link "Dashboard" at bounding box center [150, 9] width 36 height 7
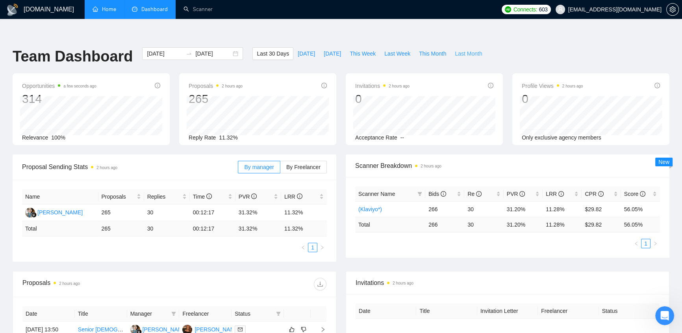
click at [455, 49] on span "Last Month" at bounding box center [468, 53] width 27 height 9
type input "2025-09-01"
type input "2025-09-30"
click at [423, 49] on span "This Month" at bounding box center [432, 53] width 27 height 9
type input "2025-10-01"
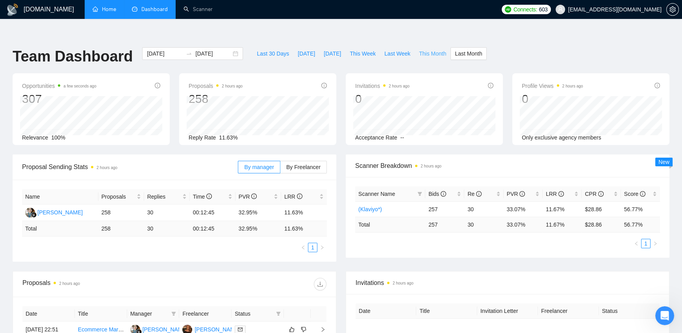
type input "2025-10-31"
click at [455, 49] on span "Last Month" at bounding box center [468, 53] width 27 height 9
type input "2025-09-01"
type input "2025-09-30"
click at [422, 49] on span "This Month" at bounding box center [432, 53] width 27 height 9
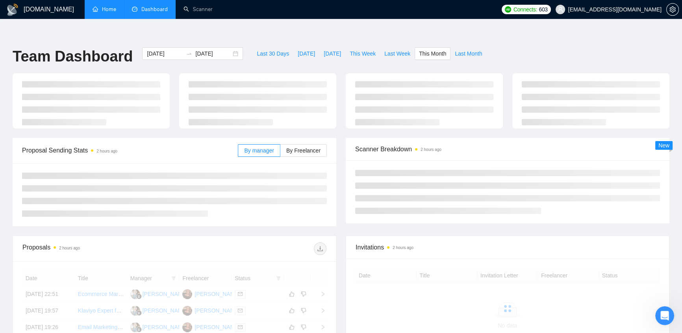
type input "2025-10-01"
type input "2025-10-31"
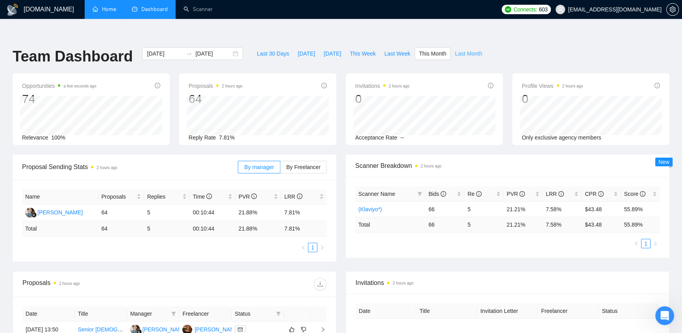
click at [467, 49] on span "Last Month" at bounding box center [468, 53] width 27 height 9
type input "2025-09-01"
type input "2025-09-30"
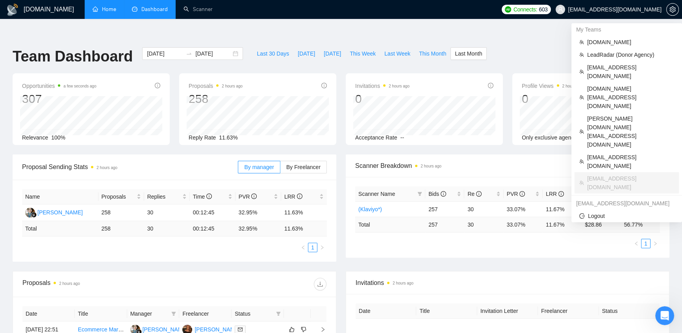
click at [619, 9] on span "calum@zolanah.com" at bounding box center [614, 9] width 93 height 0
click at [617, 84] on span "dee7.office@gmail.com" at bounding box center [630, 97] width 87 height 26
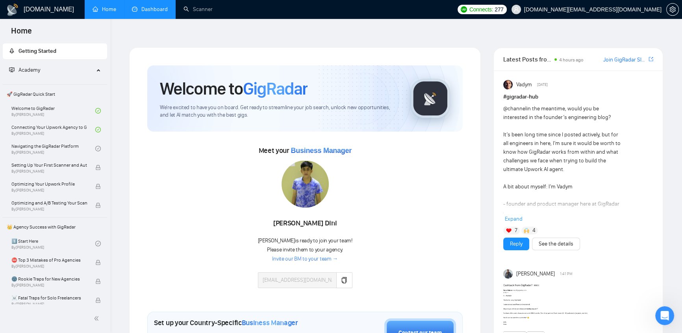
click at [163, 6] on link "Dashboard" at bounding box center [150, 9] width 36 height 7
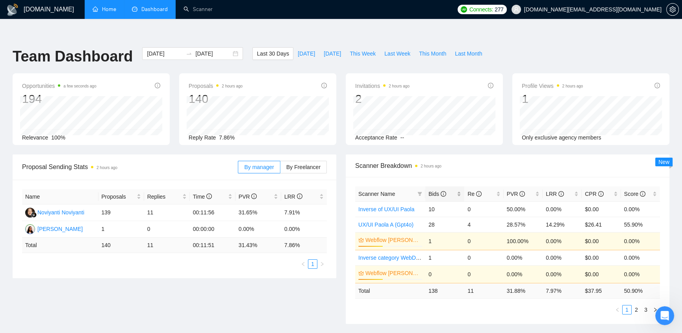
click at [444, 189] on div "Bids" at bounding box center [444, 193] width 33 height 9
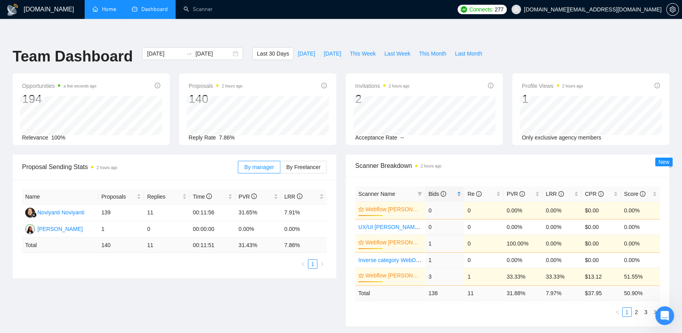
click at [444, 189] on div "Bids" at bounding box center [444, 193] width 33 height 9
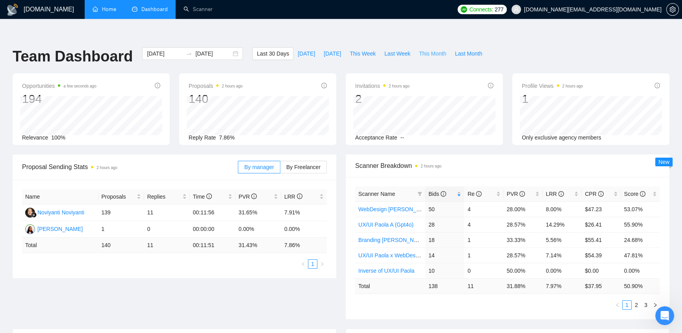
click at [434, 49] on span "This Month" at bounding box center [432, 53] width 27 height 9
type input "2025-10-01"
type input "2025-10-31"
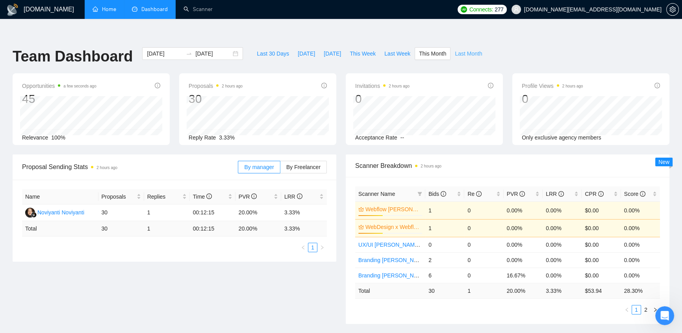
click at [463, 49] on span "Last Month" at bounding box center [468, 53] width 27 height 9
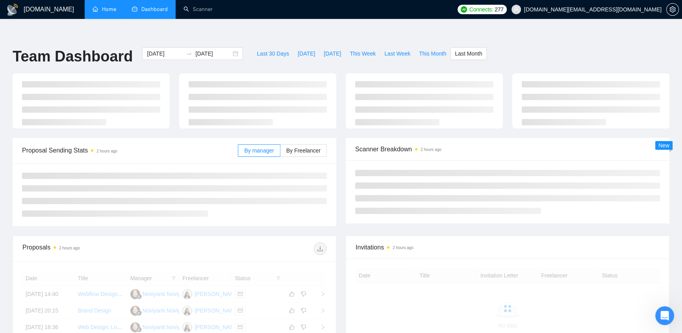
type input "2025-09-01"
type input "2025-09-30"
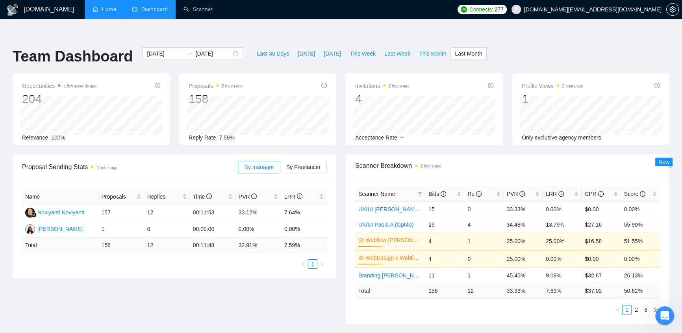
click at [614, 9] on span "dee7.office@gmail.com" at bounding box center [592, 9] width 137 height 0
click at [625, 9] on span "dee7.office@gmail.com" at bounding box center [592, 9] width 137 height 0
click at [530, 47] on div "Team Dashboard 2025-09-01 2025-09-30 Last 30 Days Today Yesterday This Week Las…" at bounding box center [341, 60] width 666 height 26
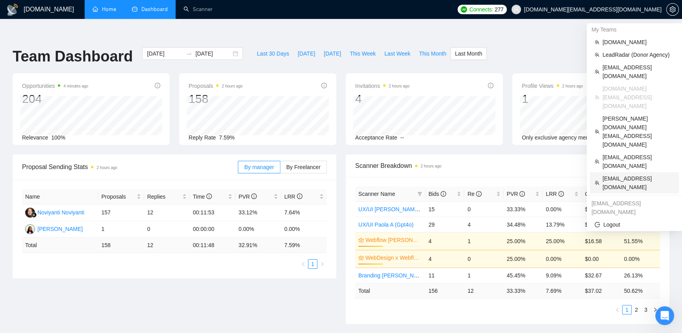
click at [636, 174] on span "calum@zolanah.com" at bounding box center [638, 182] width 72 height 17
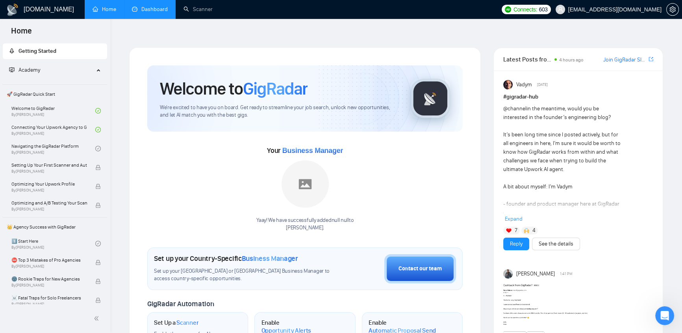
click at [151, 11] on link "Dashboard" at bounding box center [150, 9] width 36 height 7
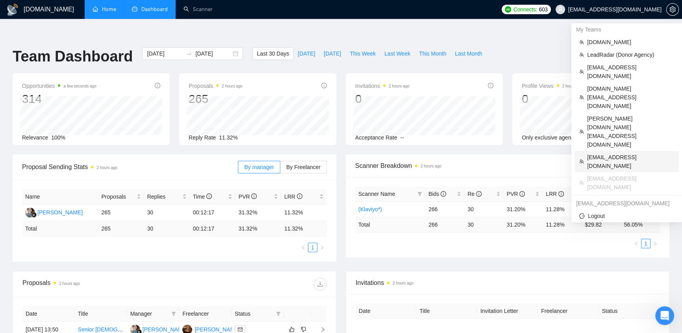
click at [620, 153] on span "speak2mike@rocketmail.com" at bounding box center [630, 161] width 87 height 17
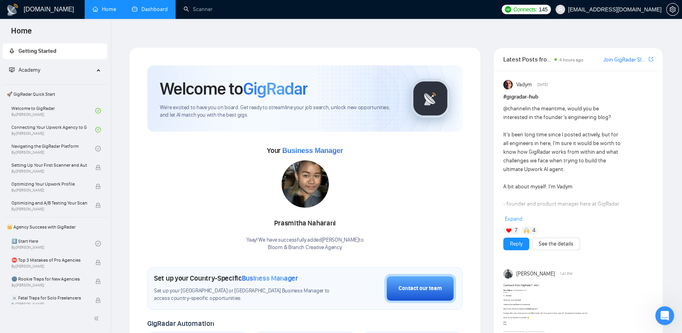
click at [141, 6] on link "Dashboard" at bounding box center [150, 9] width 36 height 7
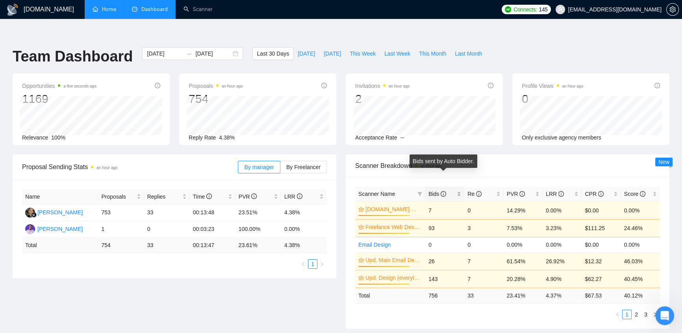
click at [439, 191] on span "Bids" at bounding box center [437, 194] width 18 height 6
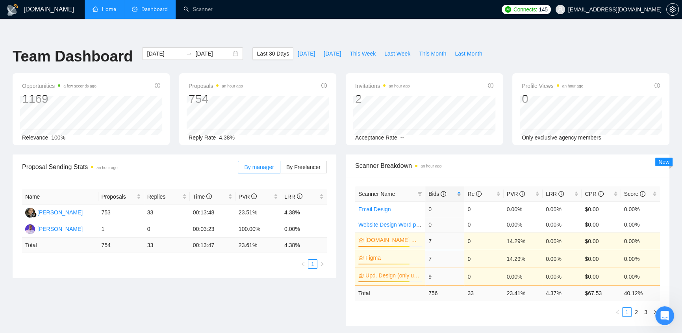
click at [439, 191] on span "Bids" at bounding box center [437, 194] width 18 height 6
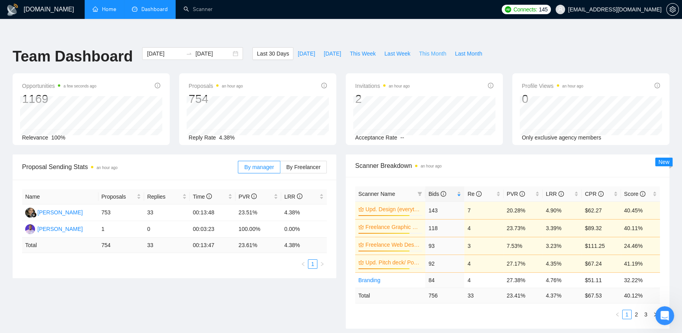
click at [421, 49] on span "This Month" at bounding box center [432, 53] width 27 height 9
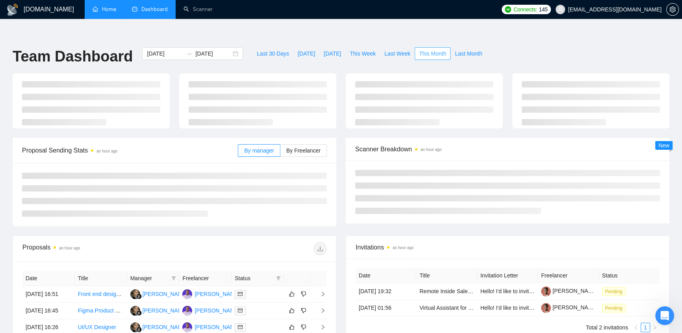
type input "2025-10-01"
type input "2025-10-31"
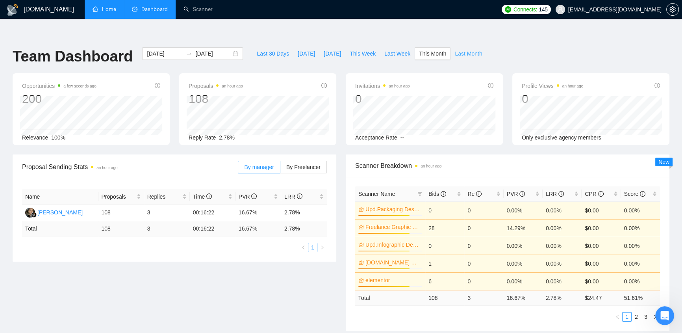
click at [462, 49] on span "Last Month" at bounding box center [468, 53] width 27 height 9
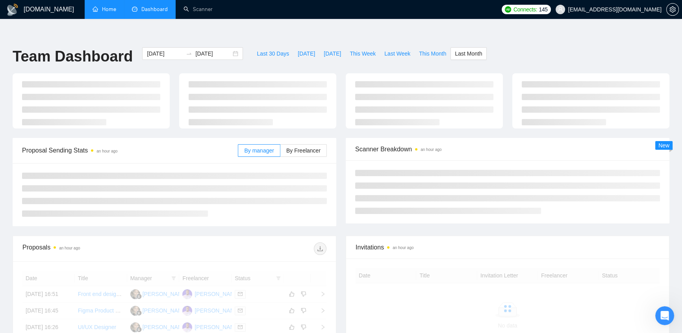
type input "2025-09-01"
type input "2025-09-30"
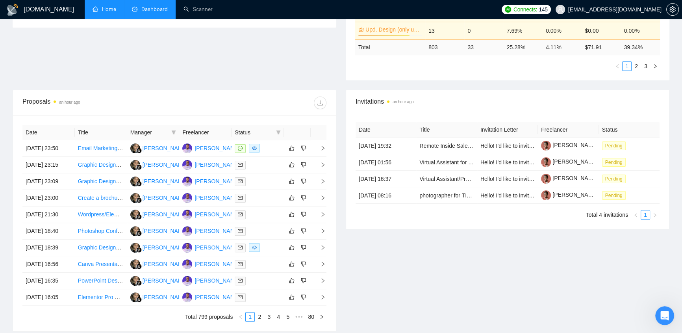
scroll to position [83, 0]
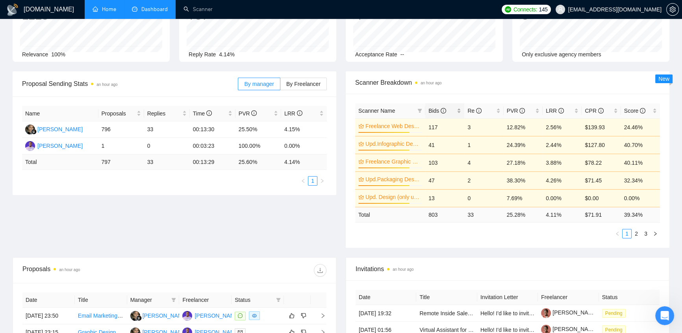
click at [437, 108] on span "Bids" at bounding box center [437, 111] width 18 height 6
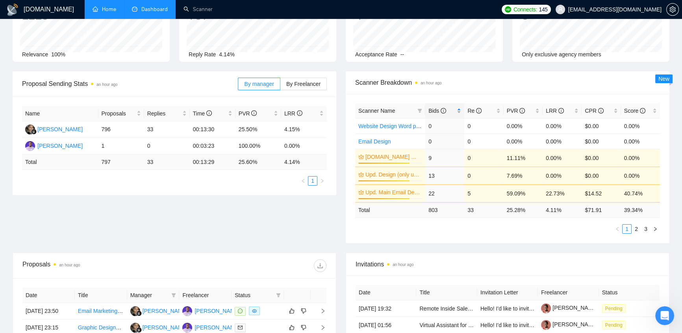
click at [437, 108] on span "Bids" at bounding box center [437, 111] width 18 height 6
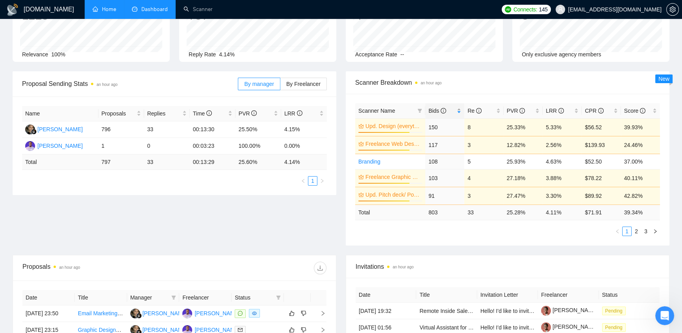
click at [437, 108] on span "Bids" at bounding box center [437, 111] width 18 height 6
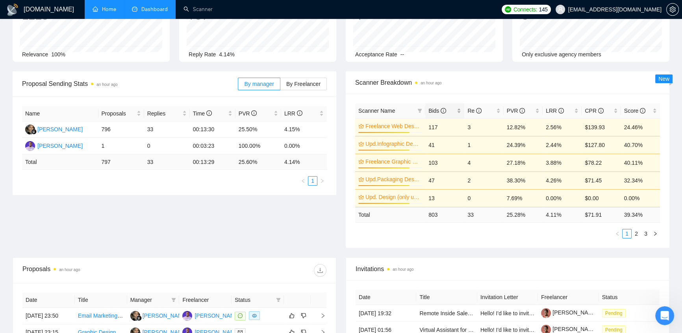
click at [437, 108] on span "Bids" at bounding box center [437, 111] width 18 height 6
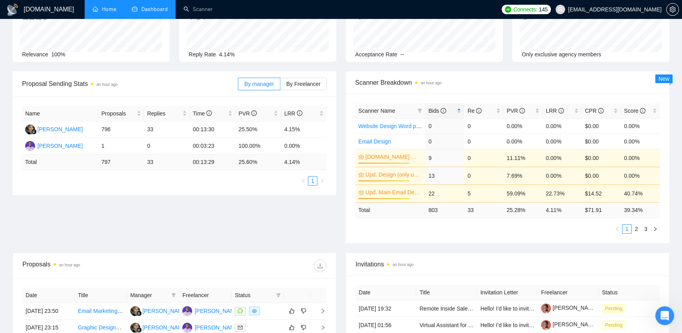
scroll to position [0, 0]
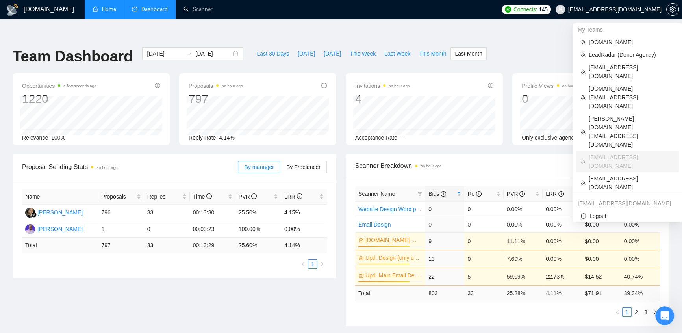
click at [606, 9] on span "speak2mike@rocketmail.com" at bounding box center [614, 9] width 93 height 0
click at [620, 57] on span "LeadRadar (Donor Agency)" at bounding box center [631, 54] width 85 height 9
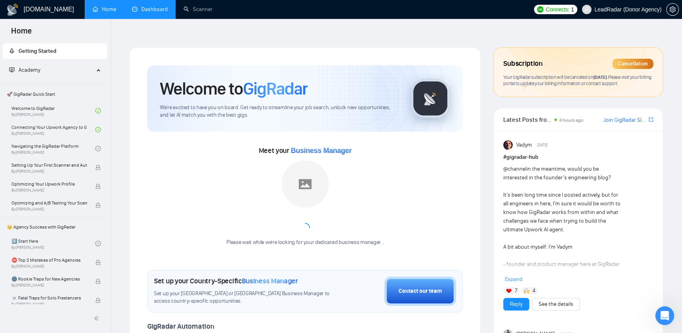
click at [153, 8] on link "Dashboard" at bounding box center [150, 9] width 36 height 7
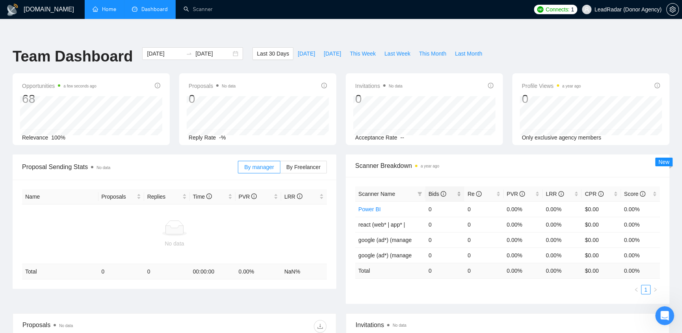
click at [433, 189] on span "Bids" at bounding box center [441, 193] width 27 height 9
click at [434, 189] on span "Bids" at bounding box center [441, 193] width 27 height 9
click at [437, 191] on span "Bids" at bounding box center [437, 194] width 18 height 6
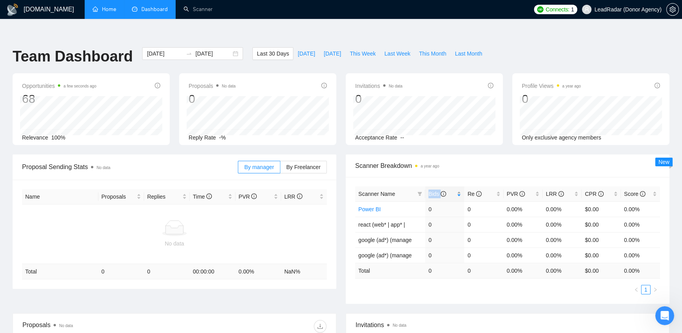
click at [437, 191] on span "Bids" at bounding box center [437, 194] width 18 height 6
click at [191, 9] on link "Scanner" at bounding box center [198, 9] width 29 height 7
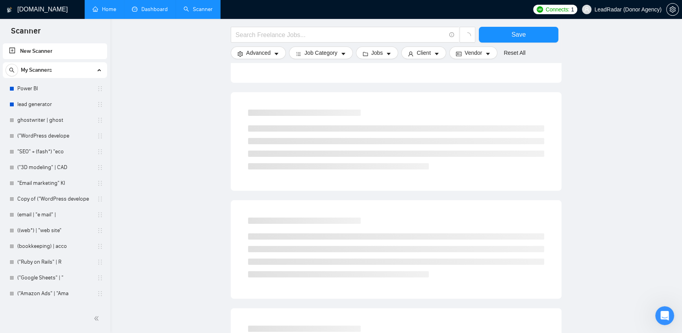
click at [14, 49] on link "New Scanner" at bounding box center [55, 51] width 92 height 16
click at [11, 50] on link "New Scanner" at bounding box center [55, 51] width 92 height 16
